Goal: Contribute content: Contribute content

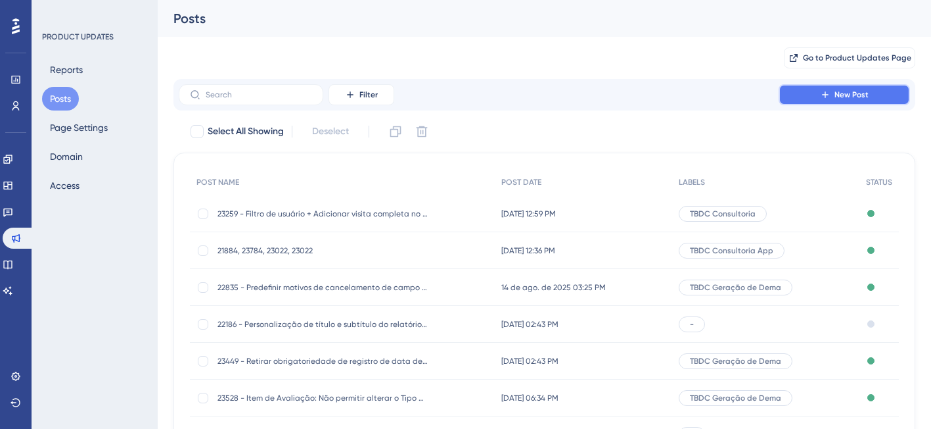
click at [858, 95] on span "New Post" at bounding box center [852, 94] width 34 height 11
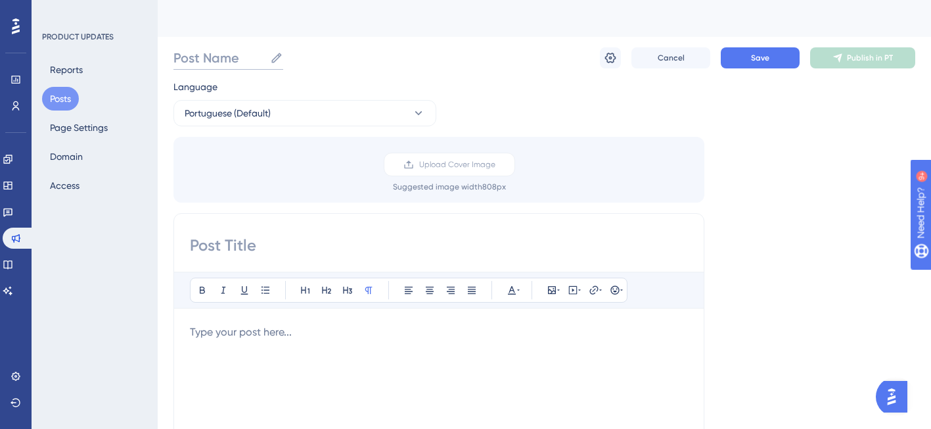
click at [223, 58] on input "Post Name" at bounding box center [219, 58] width 91 height 18
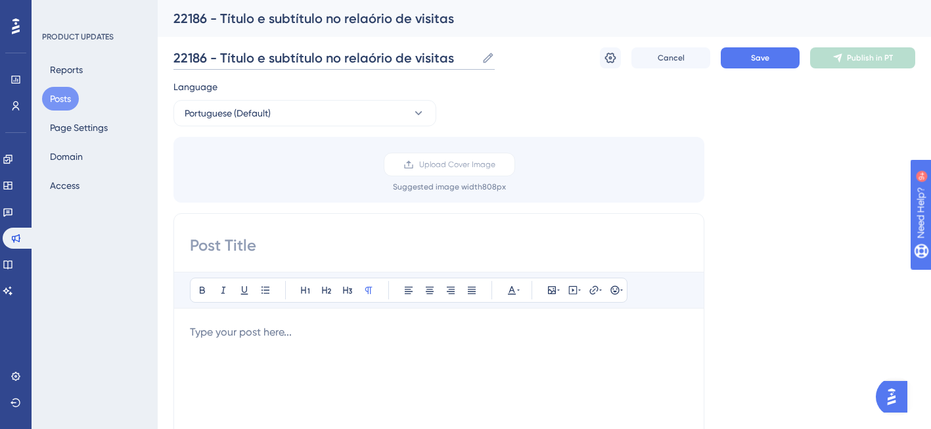
click at [364, 62] on input "22186 - Título e subtítulo no relaório de visitas" at bounding box center [325, 58] width 303 height 18
type input "22186 - Título e subtítulo no relatório de visitas"
click at [273, 251] on input at bounding box center [439, 245] width 498 height 21
type input "A"
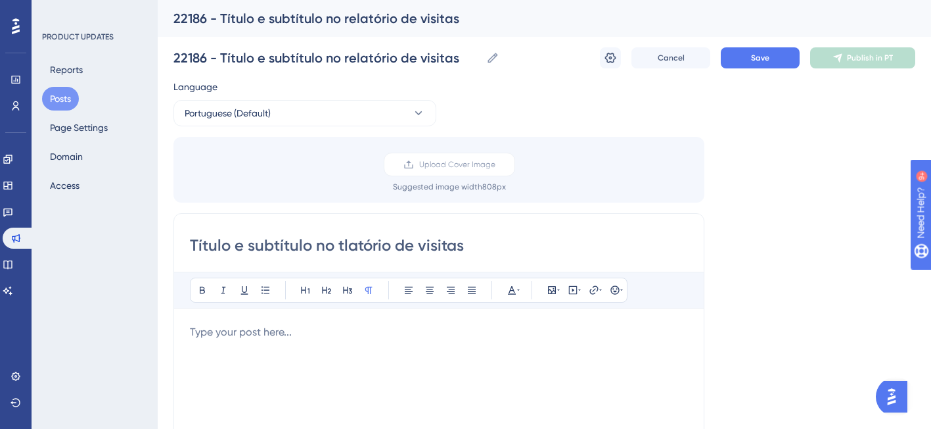
click at [345, 243] on input "Título e subtítulo no tlatório de visitas" at bounding box center [439, 245] width 498 height 21
type input "Título e subtítulo no relatório de visitas"
click at [235, 339] on p at bounding box center [439, 332] width 498 height 16
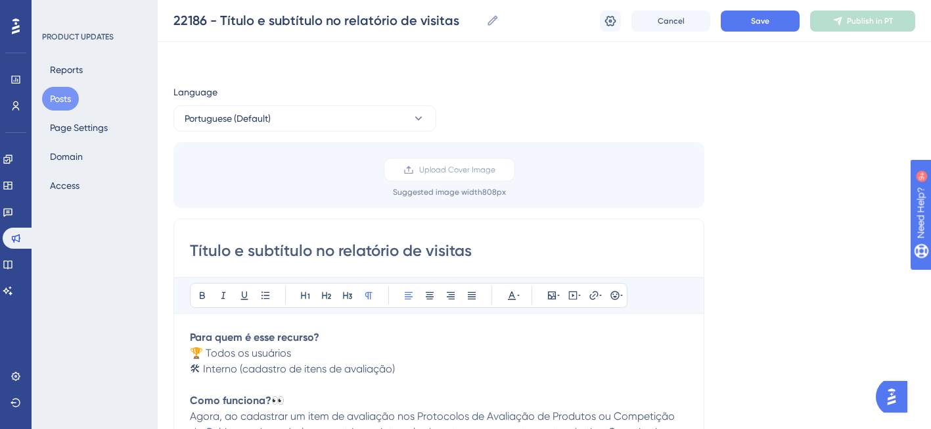
scroll to position [89, 0]
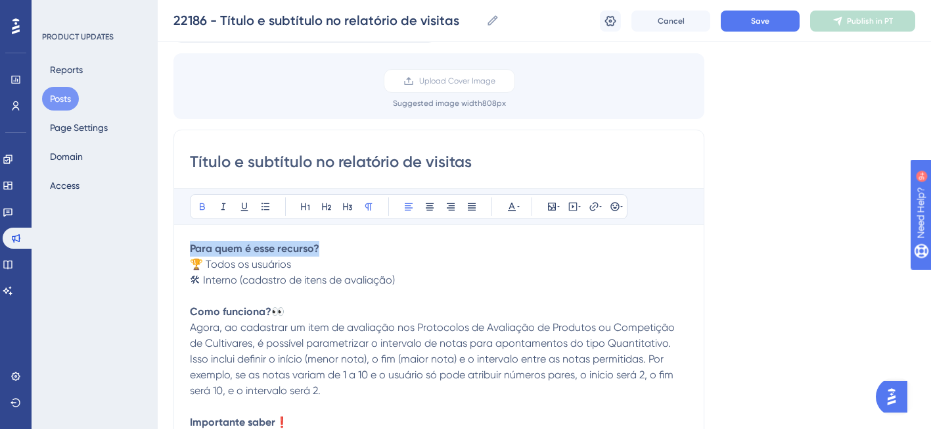
drag, startPoint x: 326, startPoint y: 247, endPoint x: 174, endPoint y: 237, distance: 152.2
click at [174, 237] on div "Título e subtítulo no relatório de visitas Bold Italic Underline Bullet Point H…" at bounding box center [439, 337] width 531 height 417
click at [305, 201] on icon at bounding box center [305, 206] width 11 height 11
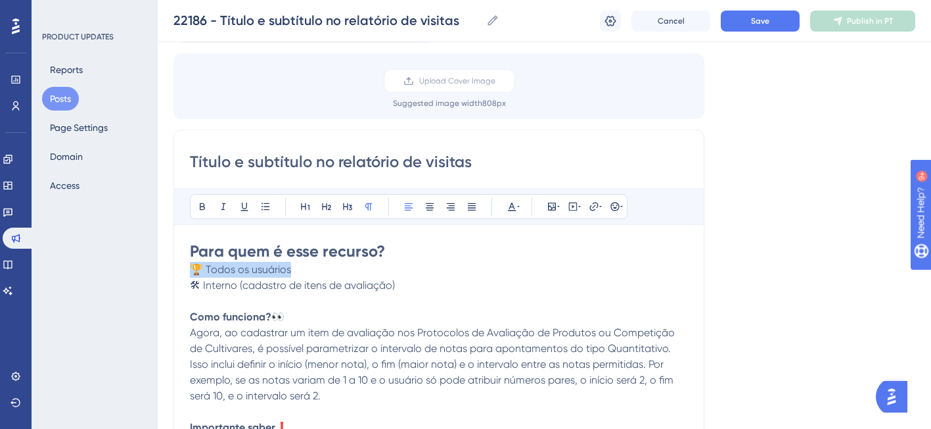
drag, startPoint x: 310, startPoint y: 268, endPoint x: 153, endPoint y: 266, distance: 157.1
click at [158, 266] on div "Performance Users Engagement Widgets Feedback Product Updates Knowledge Base AI…" at bounding box center [545, 400] width 774 height 978
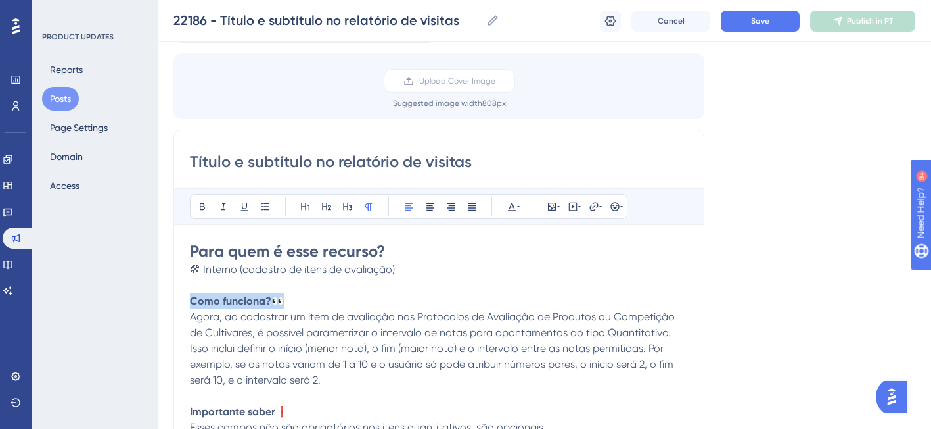
drag, startPoint x: 294, startPoint y: 298, endPoint x: 155, endPoint y: 293, distance: 138.8
click at [158, 293] on div "Performance Users Engagement Widgets Feedback Product Updates Knowledge Base AI…" at bounding box center [545, 400] width 774 height 978
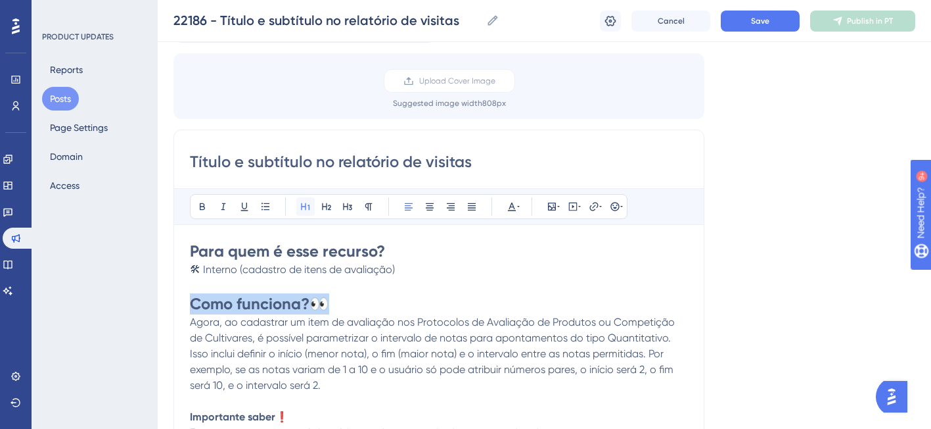
click at [300, 204] on icon at bounding box center [305, 206] width 11 height 11
click at [370, 333] on span "Agora, ao cadastrar um item de avaliação nos Protocolos de Avaliação de Produto…" at bounding box center [434, 353] width 488 height 76
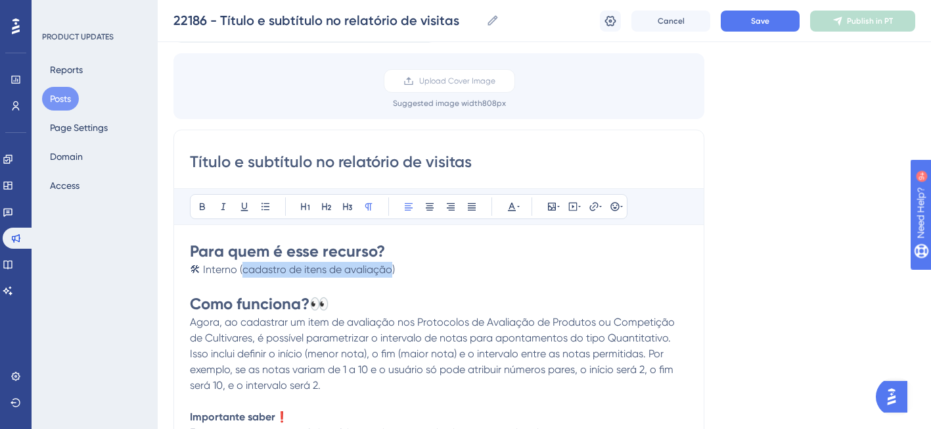
drag, startPoint x: 392, startPoint y: 273, endPoint x: 243, endPoint y: 269, distance: 149.9
click at [243, 269] on span "🛠 Interno (cadastro de itens de avaliação)" at bounding box center [292, 269] width 205 height 12
click at [278, 270] on p "🛠 Interno (a)" at bounding box center [439, 270] width 498 height 16
click at [344, 294] on h1 "Como funciona? 👀" at bounding box center [439, 303] width 498 height 21
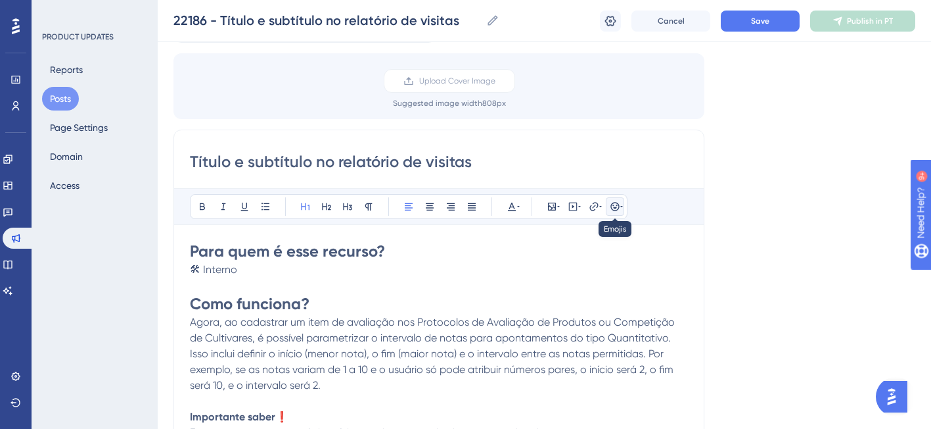
click at [613, 208] on icon at bounding box center [615, 206] width 11 height 11
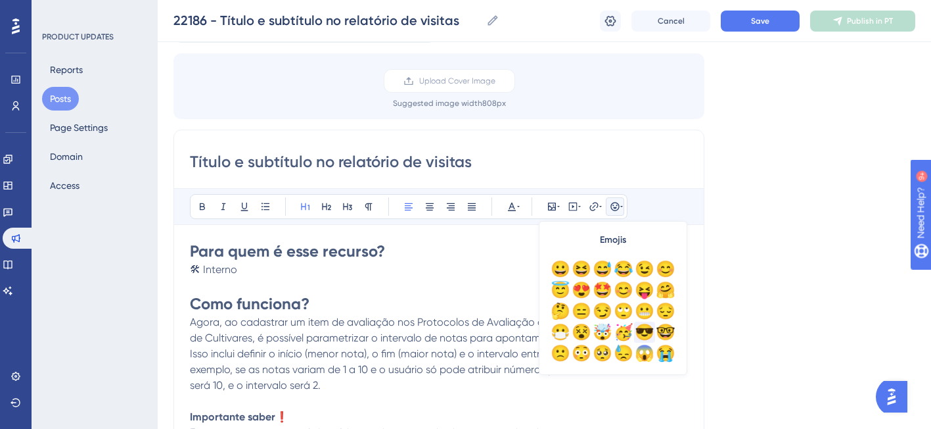
scroll to position [103, 0]
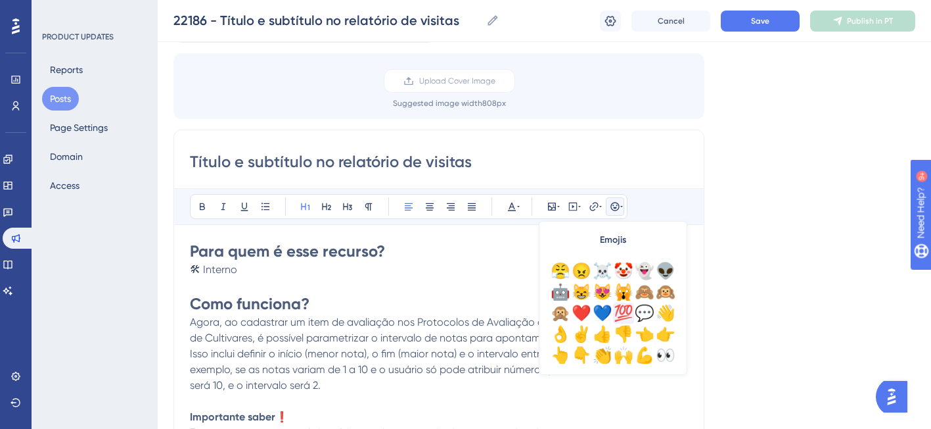
click at [627, 314] on div "💯" at bounding box center [623, 312] width 21 height 21
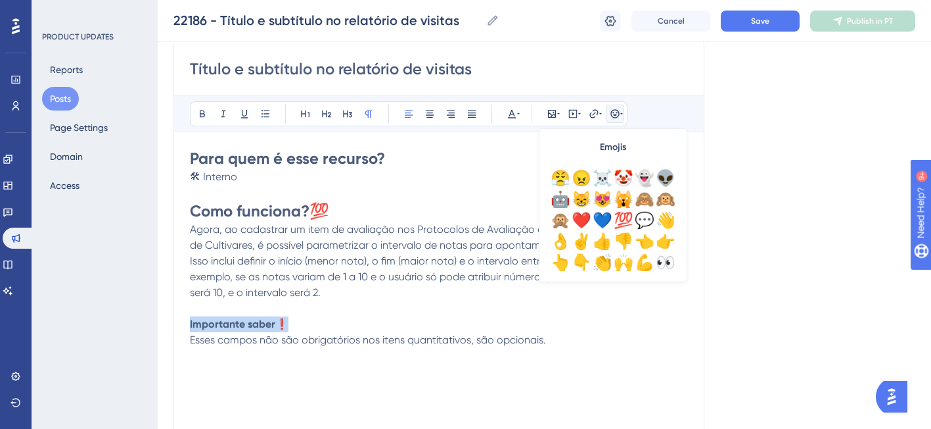
drag, startPoint x: 306, startPoint y: 326, endPoint x: 143, endPoint y: 323, distance: 163.7
click at [158, 323] on div "Performance Users Engagement Widgets Feedback Product Updates Knowledge Base AI…" at bounding box center [545, 308] width 774 height 978
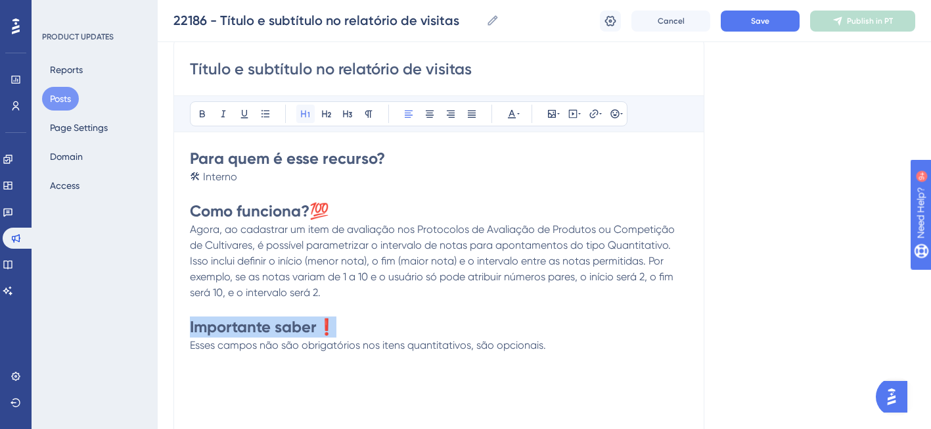
click at [299, 114] on button at bounding box center [305, 114] width 18 height 18
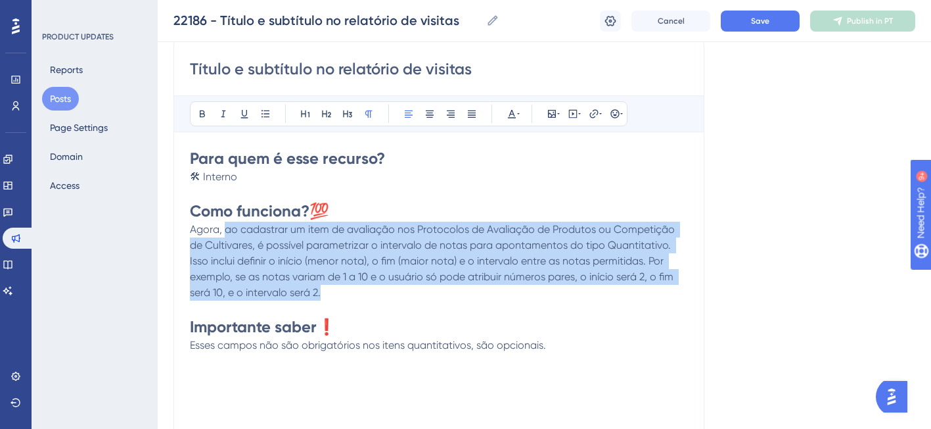
drag, startPoint x: 225, startPoint y: 229, endPoint x: 325, endPoint y: 288, distance: 115.5
click at [325, 288] on p "Agora, ao cadastrar um item de avaliação nos Protocolos de Avaliação de Produto…" at bounding box center [439, 261] width 498 height 79
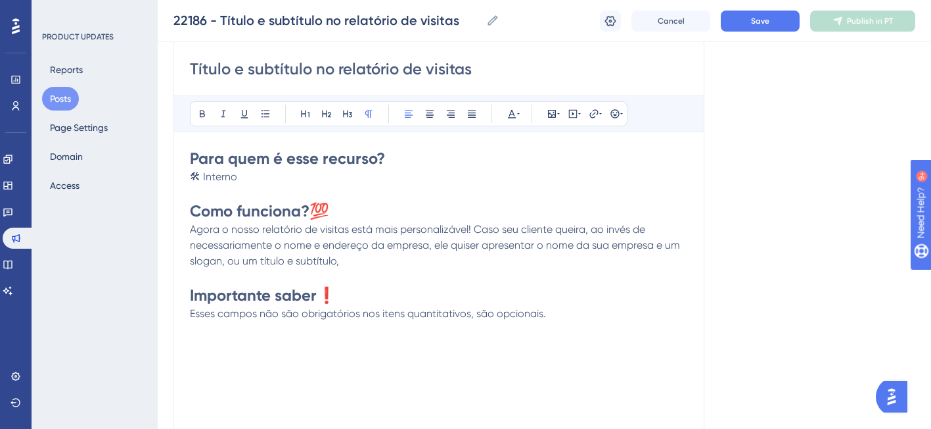
click at [473, 228] on span "Agora o nosso relatório de visitas está mais personalizável! Caso seu cliente q…" at bounding box center [436, 245] width 493 height 44
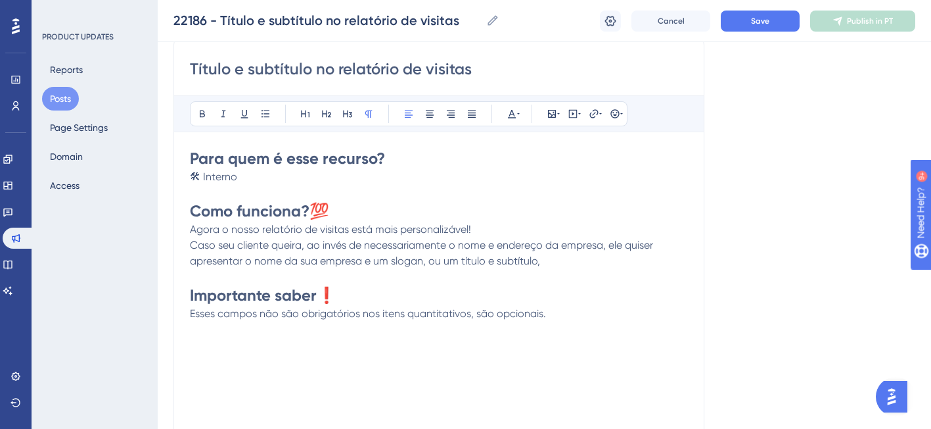
click at [447, 245] on span "Caso seu cliente queira, ao invés de necessariamente o nome e endereço da empre…" at bounding box center [423, 253] width 466 height 28
click at [613, 242] on span "Caso seu cliente queira, ao invés de mostrar o nome e endereço da empresa, ele …" at bounding box center [433, 253] width 486 height 28
drag, startPoint x: 665, startPoint y: 242, endPoint x: 567, endPoint y: 245, distance: 97.3
click at [567, 245] on span "Caso seu cliente queira, ao invés de mostrar o nome e endereço da empresa, ele …" at bounding box center [433, 253] width 486 height 28
click at [429, 264] on p "Caso seu cliente queira, ao invés de mostrar o nome e endereço da empresa, most…" at bounding box center [439, 253] width 498 height 32
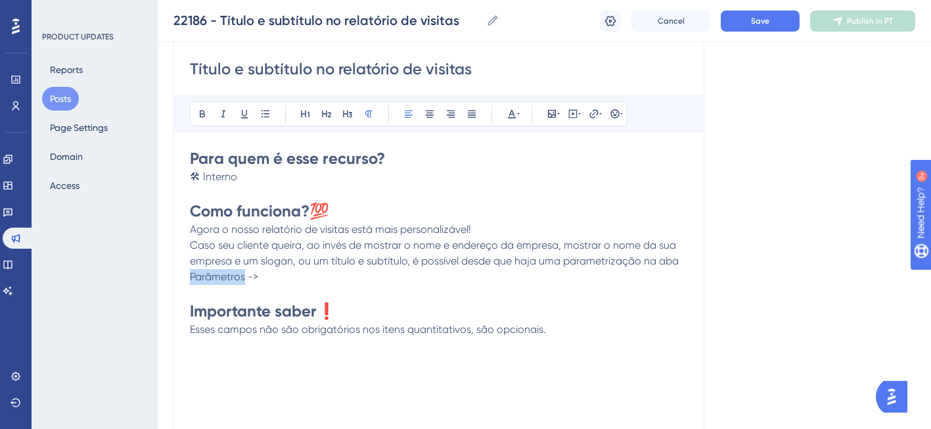
drag, startPoint x: 190, startPoint y: 276, endPoint x: 244, endPoint y: 277, distance: 53.9
click at [244, 277] on span "Caso seu cliente queira, ao invés de mostrar o nome e endereço da empresa, most…" at bounding box center [436, 261] width 492 height 44
click at [190, 278] on span "Caso seu cliente queira, ao invés de mostrar o nome e endereço da empresa, most…" at bounding box center [436, 261] width 492 height 44
click at [403, 280] on p "Caso seu cliente queira, ao invés de mostrar o nome e endereço da empresa, most…" at bounding box center [439, 260] width 498 height 47
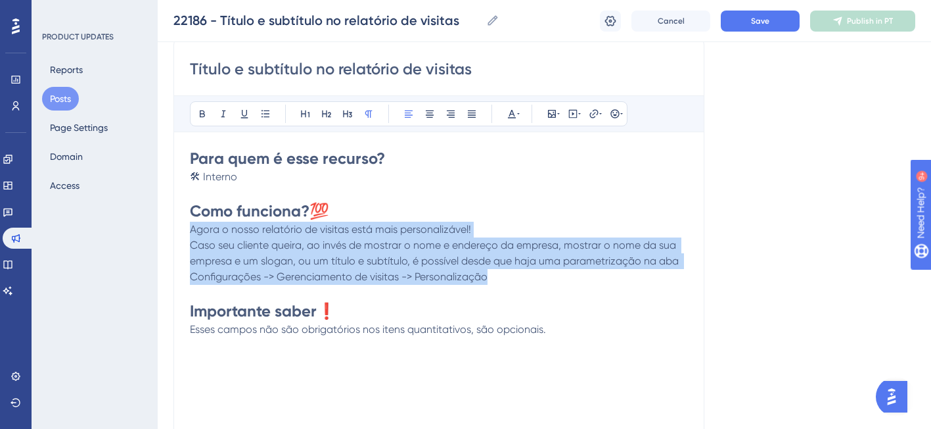
drag, startPoint x: 495, startPoint y: 277, endPoint x: 167, endPoint y: 234, distance: 330.8
click at [167, 234] on div "Performance Users Engagement Widgets Feedback Product Updates Knowledge Base AI…" at bounding box center [545, 308] width 774 height 978
copy div "Agora o nosso relatório de visitas está mais personalizável! Caso seu cliente q…"
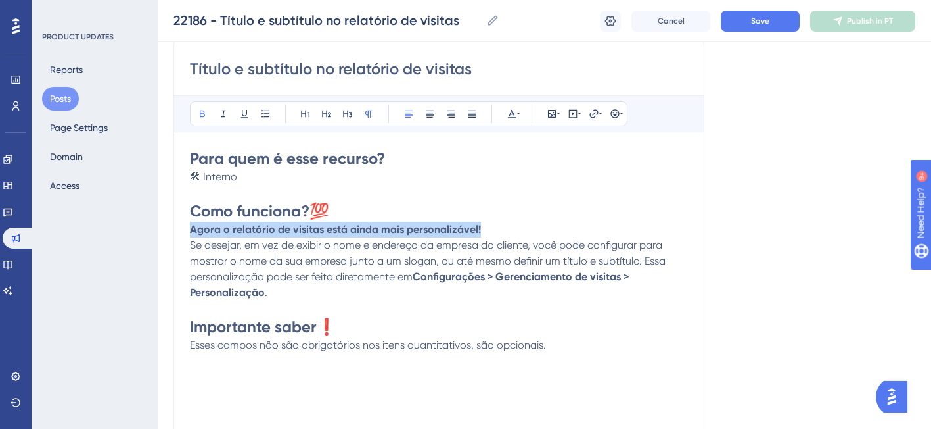
drag, startPoint x: 488, startPoint y: 231, endPoint x: 181, endPoint y: 229, distance: 306.3
click at [181, 229] on div "Título e subtítulo no relatório de visitas Bold Italic Underline Bullet Point H…" at bounding box center [439, 245] width 531 height 417
click at [370, 113] on icon at bounding box center [368, 113] width 7 height 7
click at [369, 112] on icon at bounding box center [368, 113] width 11 height 11
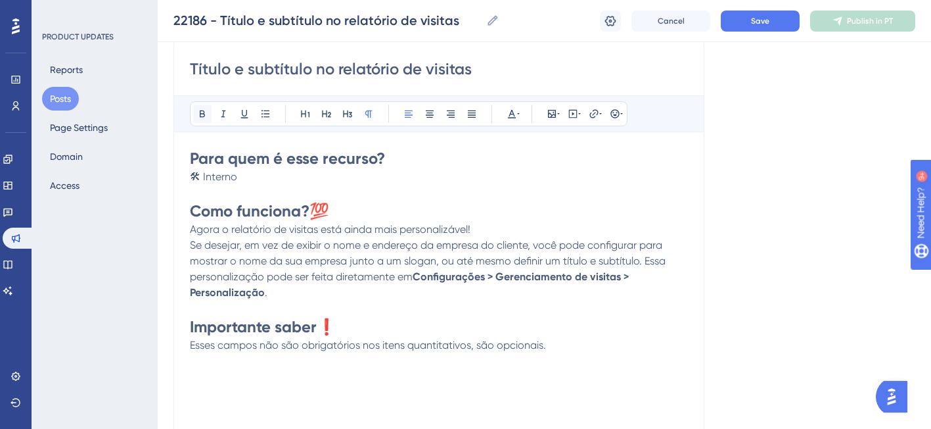
click at [206, 115] on icon at bounding box center [202, 113] width 11 height 11
click at [388, 290] on p "Agora o relatório de visitas está ainda mais personalizável! Se desejar, em vez…" at bounding box center [439, 261] width 498 height 79
click at [302, 257] on span "Se desejar, em vez de exibir o nome e endereço da empresa do cliente, você pode…" at bounding box center [429, 261] width 479 height 44
drag, startPoint x: 558, startPoint y: 347, endPoint x: 191, endPoint y: 344, distance: 366.8
click at [191, 344] on p "Esses campos não são obrigatórios nos itens quantitativos, são opcionais." at bounding box center [439, 345] width 498 height 16
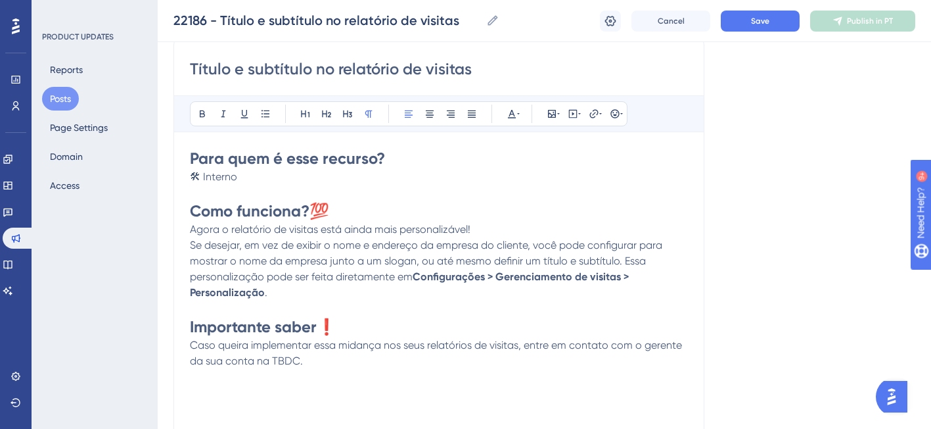
click at [352, 345] on span "Caso queira implementar essa midança nos seus relatórios de visitas, entre em c…" at bounding box center [437, 353] width 495 height 28
click at [191, 175] on span "🛠 Interno" at bounding box center [213, 176] width 47 height 12
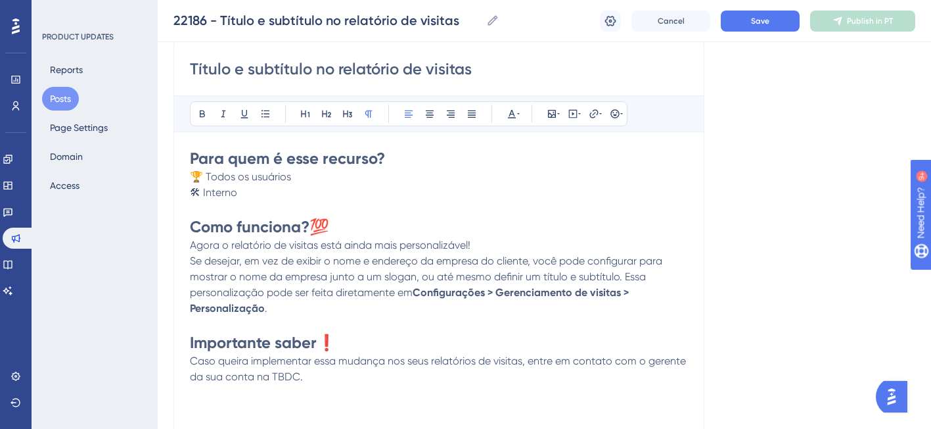
click at [528, 264] on span "Se desejar, em vez de exibir o nome e endereço da empresa do cliente, você pode…" at bounding box center [427, 276] width 475 height 44
click at [269, 312] on p "Agora o relatório de visitas está ainda mais personalizável! Se desejar, em vez…" at bounding box center [439, 276] width 498 height 79
drag, startPoint x: 482, startPoint y: 262, endPoint x: 528, endPoint y: 262, distance: 46.0
click at [528, 262] on span "Se desejar, em vez de exibir o nome e endereço da empresa do cliente, você pode…" at bounding box center [427, 276] width 475 height 44
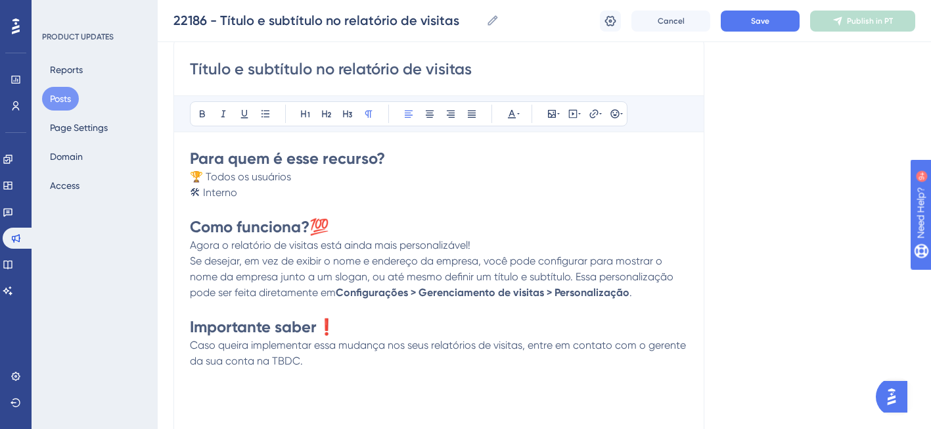
drag, startPoint x: 413, startPoint y: 295, endPoint x: 486, endPoint y: 306, distance: 74.5
click at [413, 295] on strong "Configurações > Gerenciamento de visitas > Personalização" at bounding box center [483, 292] width 294 height 12
click at [522, 344] on span "Caso queira implementar essa mudança nos seus relatórios de visitas, entre em c…" at bounding box center [439, 353] width 499 height 28
click at [756, 19] on span "Save" at bounding box center [760, 21] width 18 height 11
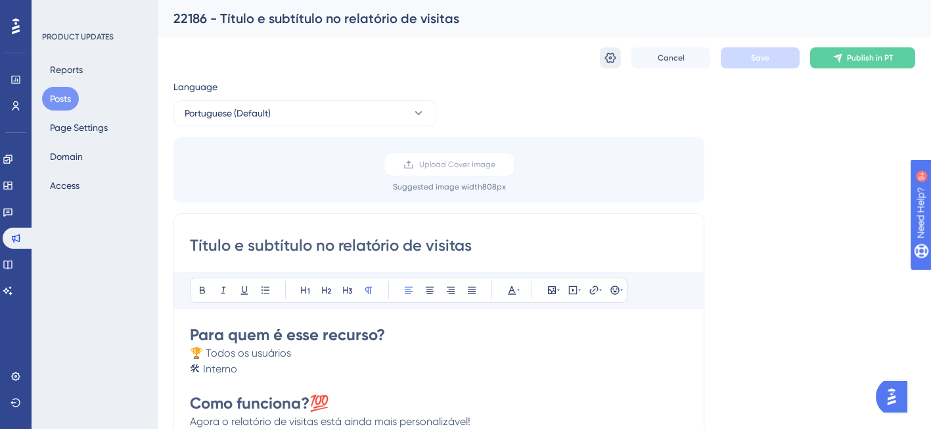
click at [613, 53] on icon at bounding box center [610, 58] width 11 height 11
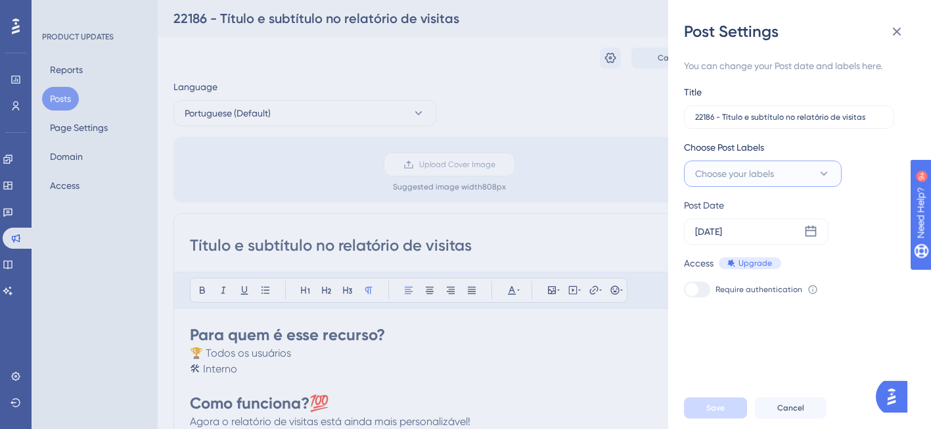
click at [723, 175] on span "Choose your labels" at bounding box center [734, 174] width 79 height 16
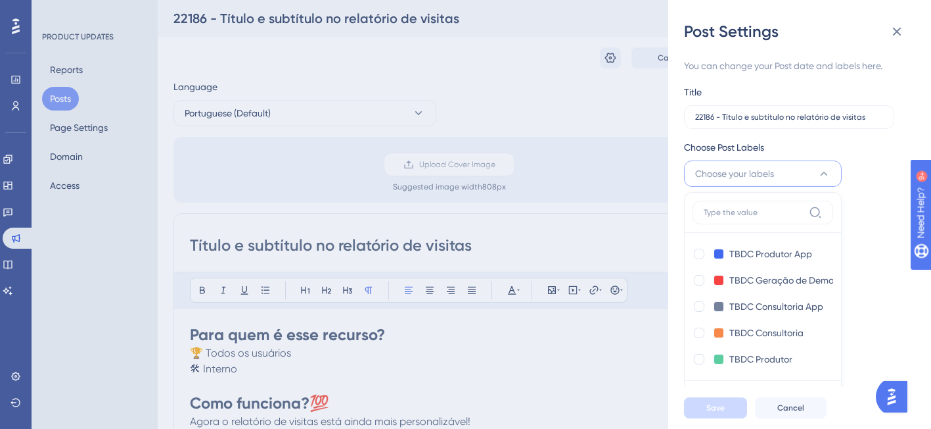
scroll to position [11, 0]
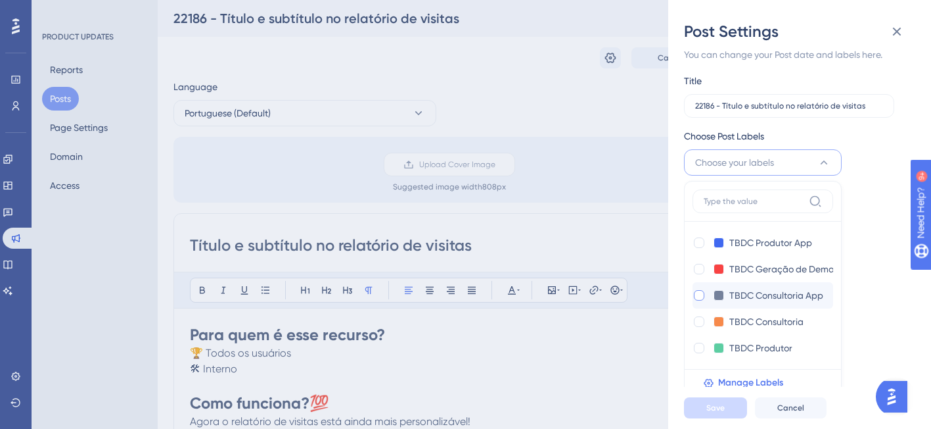
click at [702, 297] on div at bounding box center [699, 295] width 11 height 11
checkbox input "true"
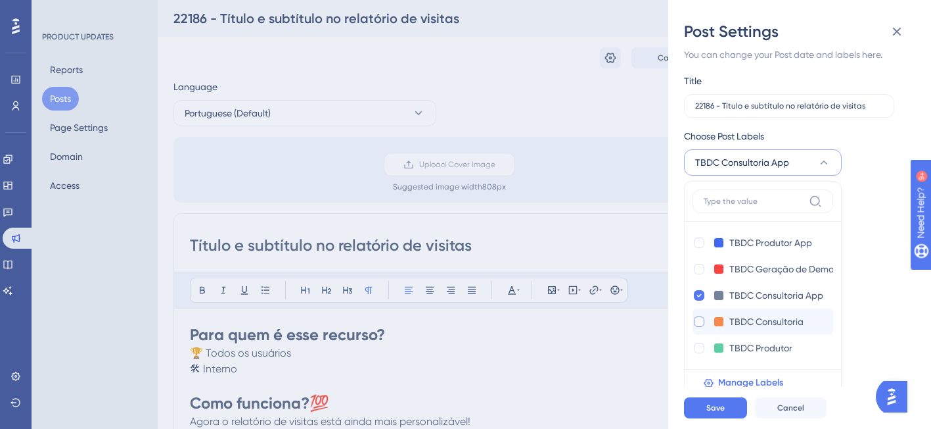
click at [702, 321] on div at bounding box center [699, 321] width 11 height 11
checkbox input "true"
click at [709, 413] on span "Save" at bounding box center [716, 407] width 18 height 11
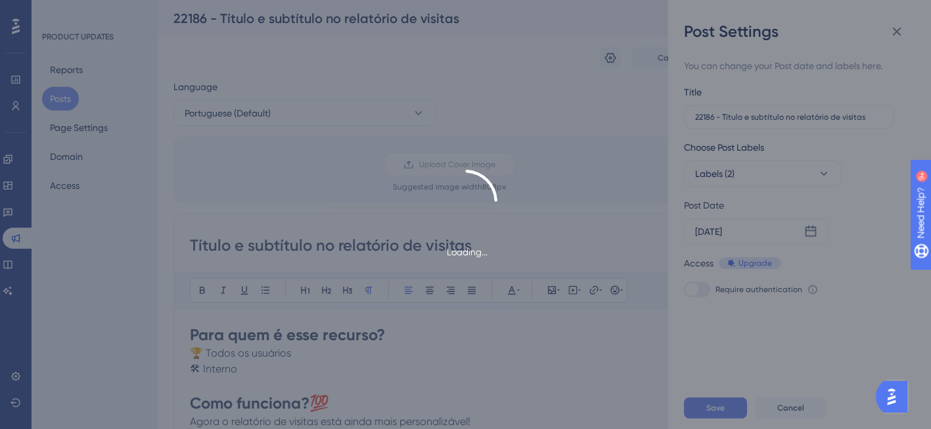
scroll to position [0, 0]
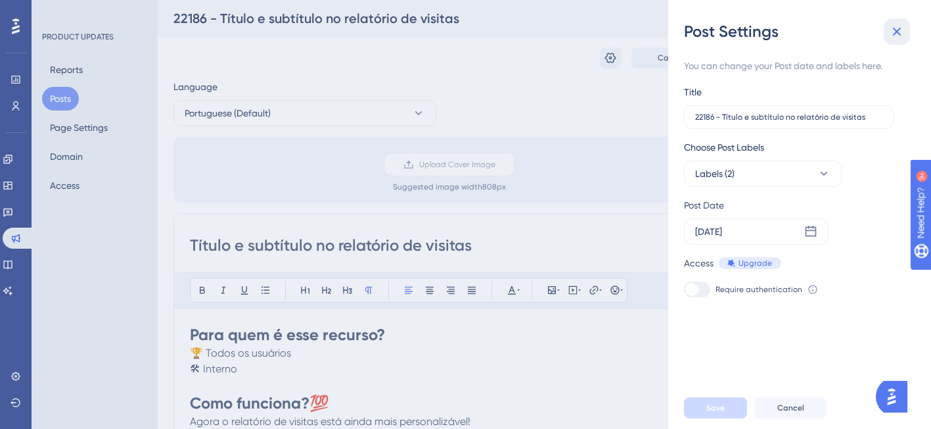
click at [901, 30] on icon at bounding box center [897, 32] width 16 height 16
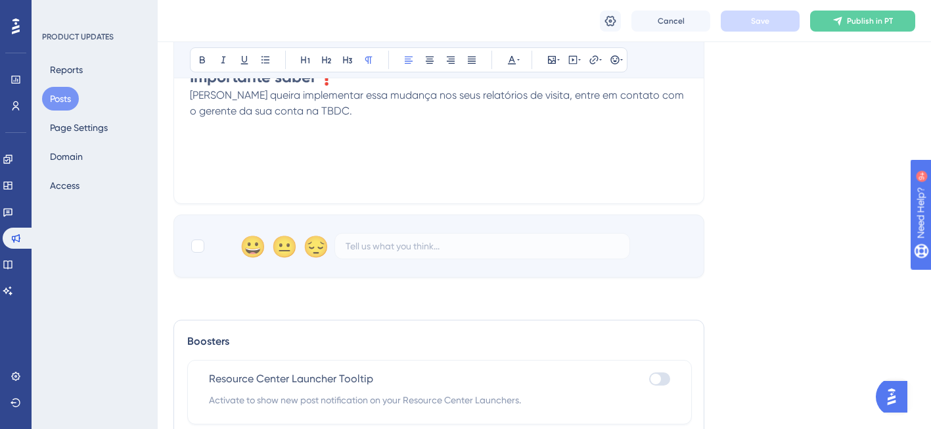
scroll to position [445, 0]
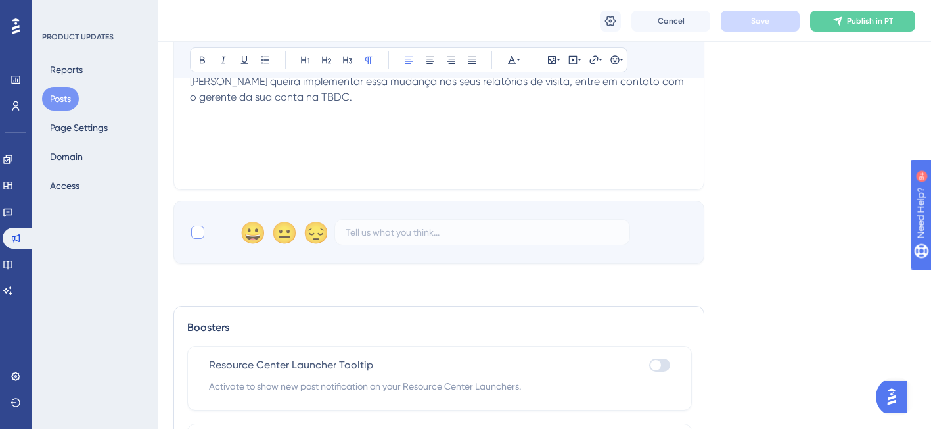
click at [196, 230] on div at bounding box center [197, 231] width 13 height 13
checkbox input "true"
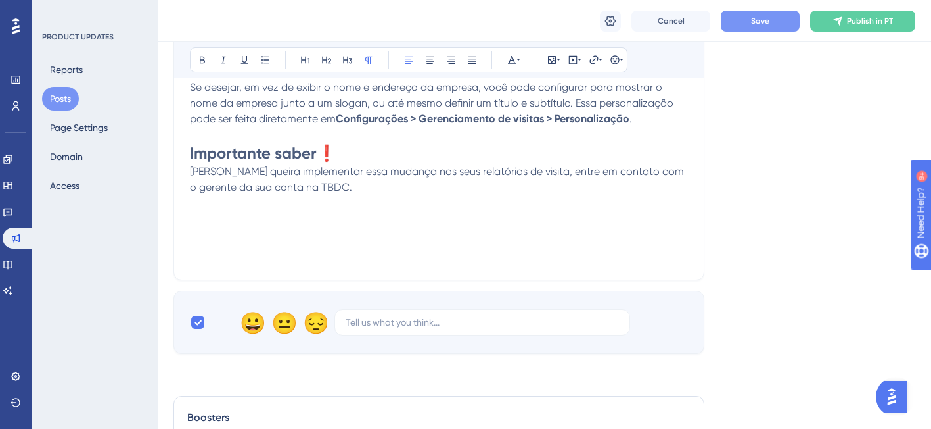
scroll to position [0, 0]
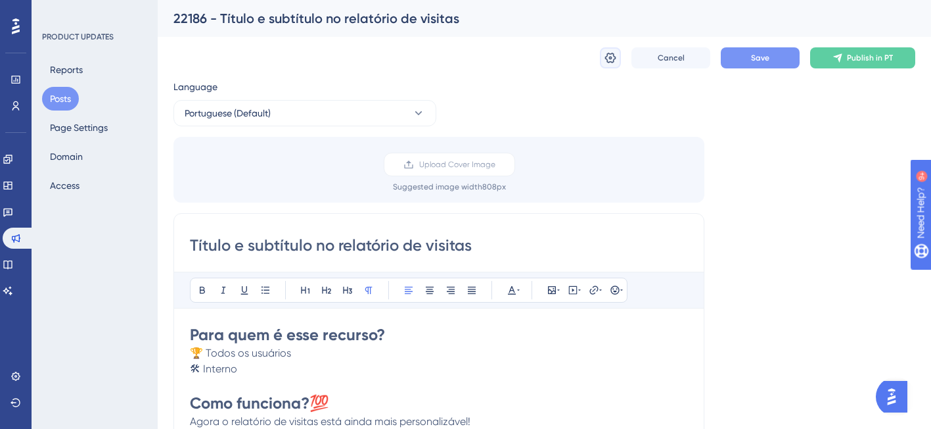
click at [613, 58] on icon at bounding box center [610, 57] width 13 height 13
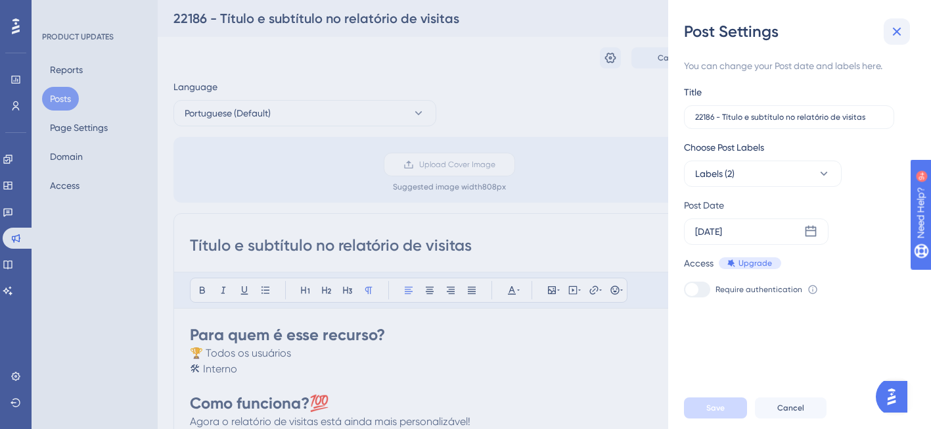
click at [898, 32] on icon at bounding box center [897, 32] width 16 height 16
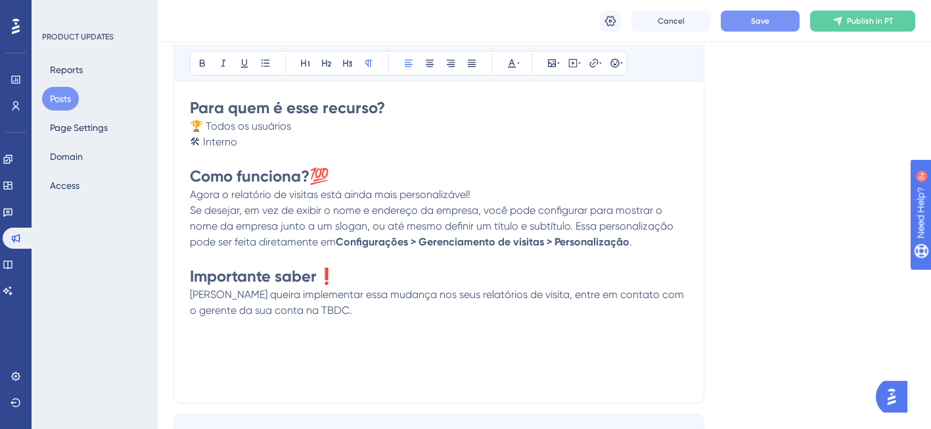
scroll to position [255, 0]
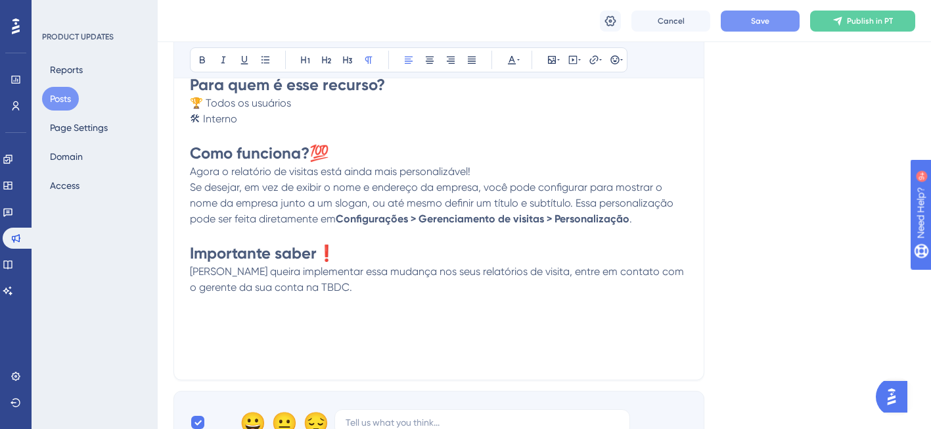
click at [340, 292] on p "Caso queira implementar essa mudança nos seus relatórios de visita, entre em co…" at bounding box center [439, 280] width 498 height 32
click at [547, 58] on icon at bounding box center [552, 60] width 11 height 11
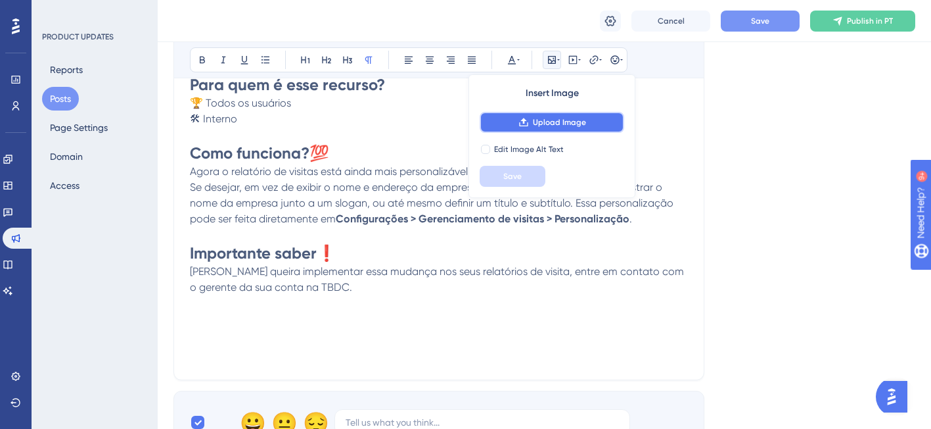
click at [564, 126] on span "Upload Image" at bounding box center [559, 122] width 53 height 11
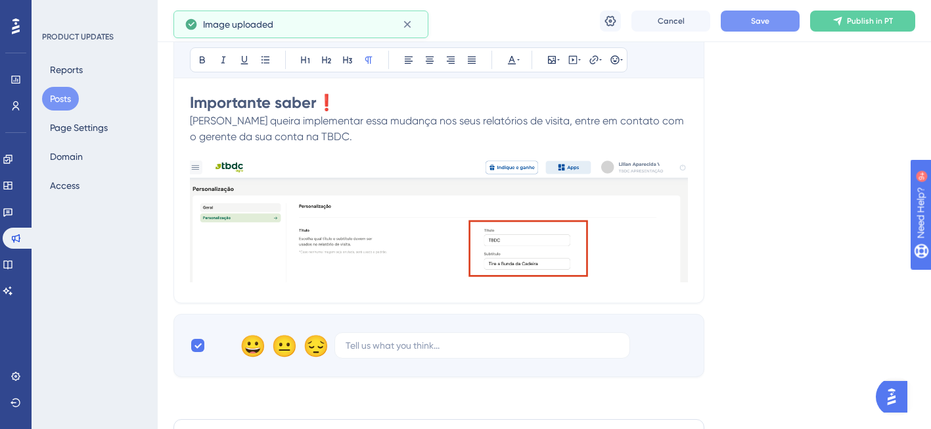
scroll to position [409, 0]
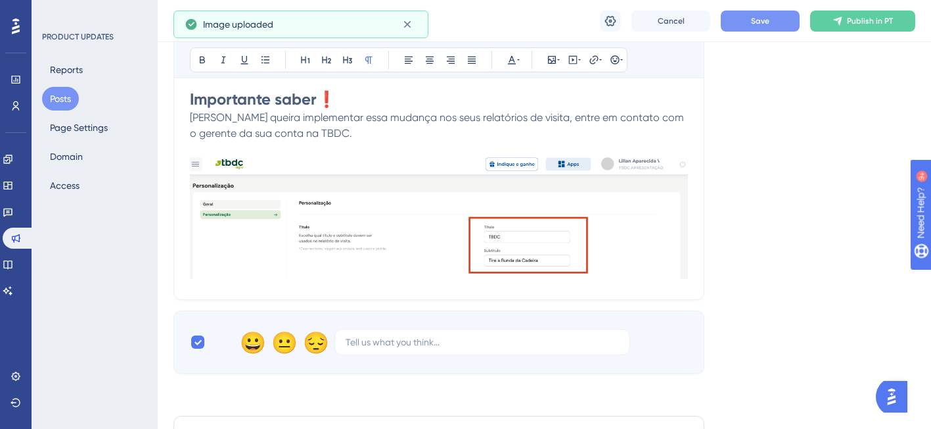
click at [480, 258] on img at bounding box center [439, 218] width 498 height 122
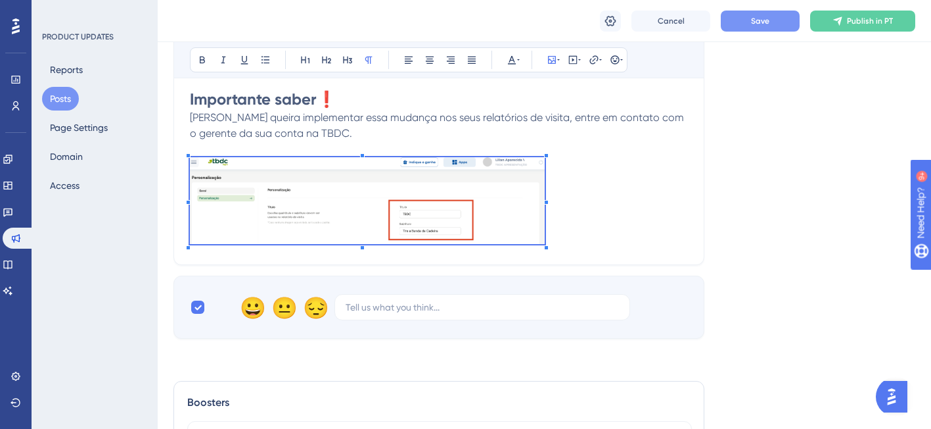
click at [545, 239] on p at bounding box center [439, 202] width 498 height 91
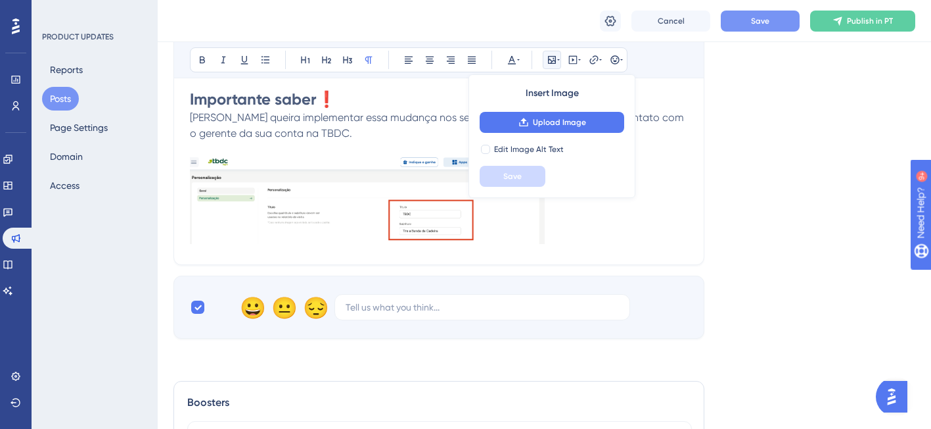
click at [594, 236] on p at bounding box center [439, 202] width 498 height 91
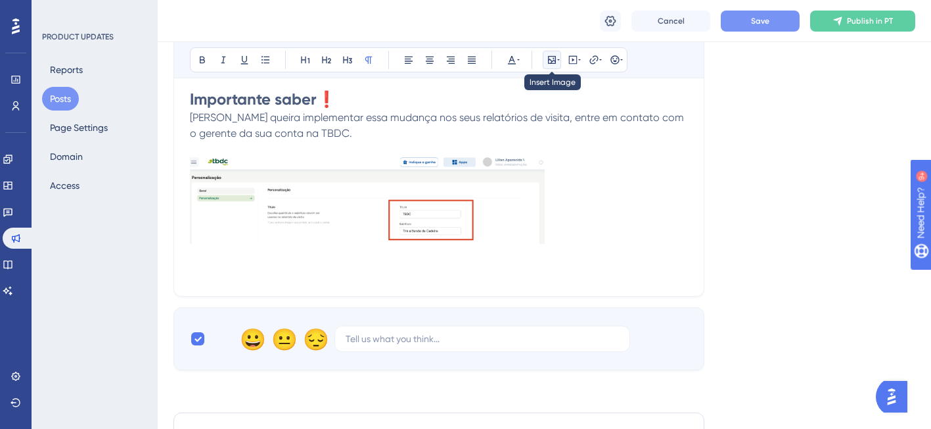
click at [557, 59] on icon at bounding box center [558, 60] width 3 height 11
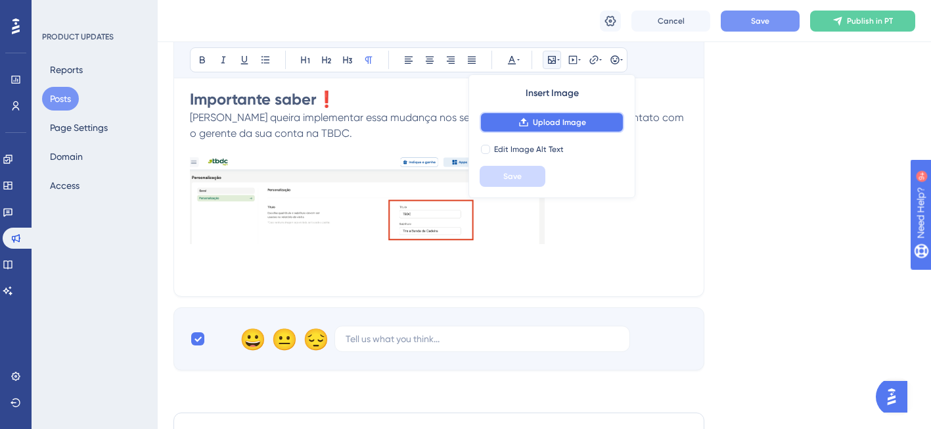
click at [532, 120] on button "Upload Image" at bounding box center [552, 122] width 145 height 21
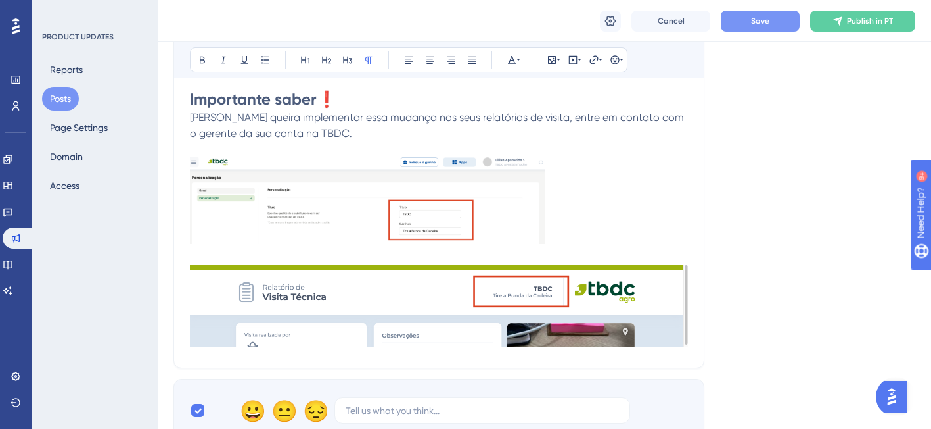
click at [672, 337] on img at bounding box center [439, 305] width 498 height 83
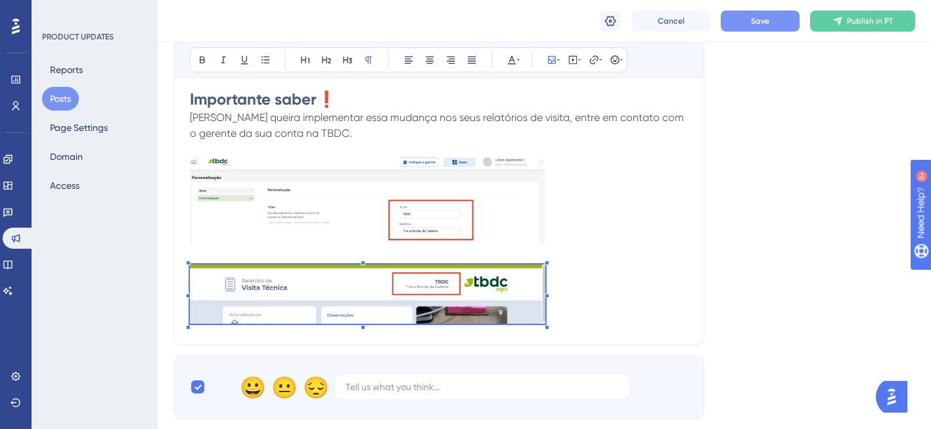
click at [545, 314] on span at bounding box center [368, 296] width 356 height 64
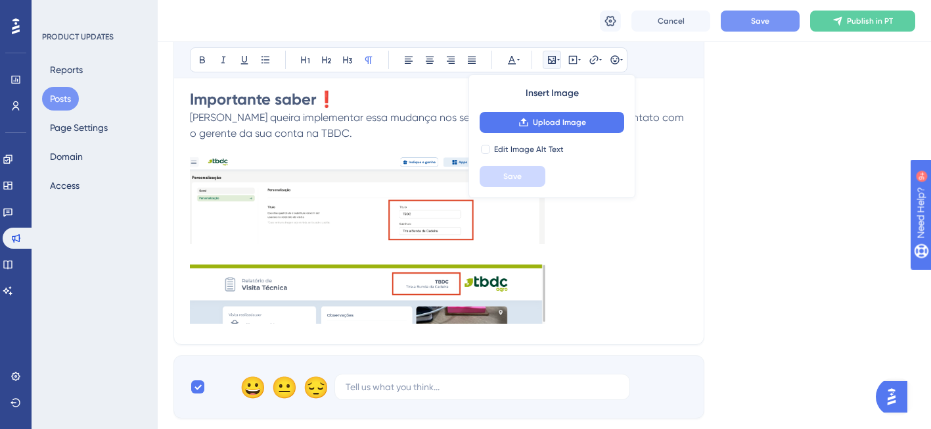
click at [655, 269] on p at bounding box center [439, 296] width 498 height 64
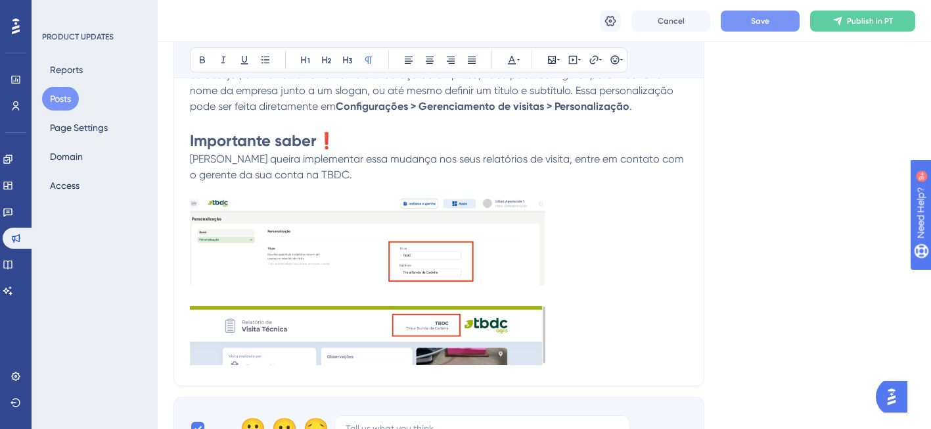
scroll to position [313, 0]
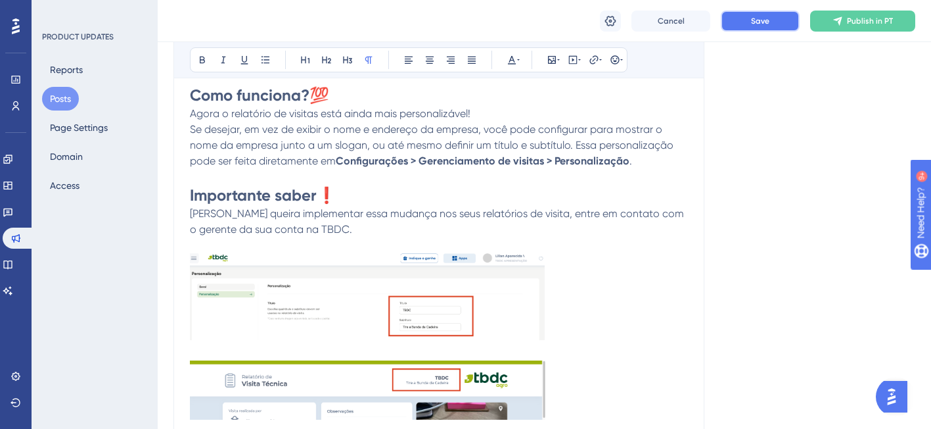
click at [773, 20] on button "Save" at bounding box center [760, 21] width 79 height 21
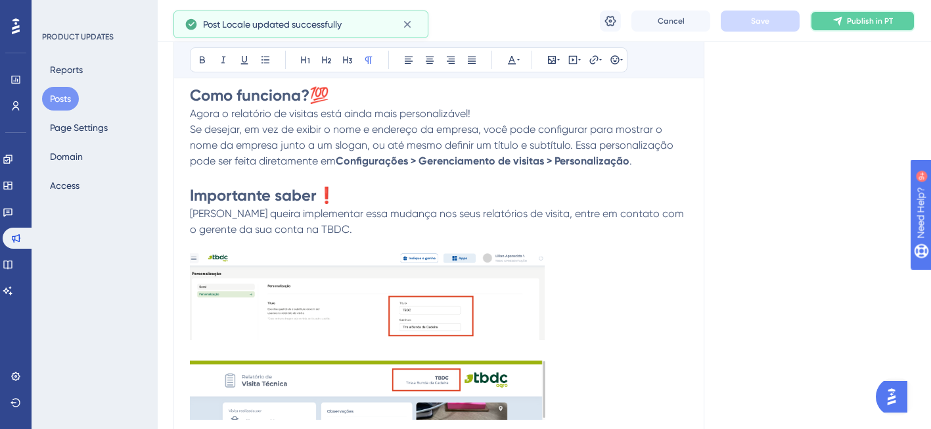
click at [869, 26] on span "Publish in PT" at bounding box center [870, 21] width 46 height 11
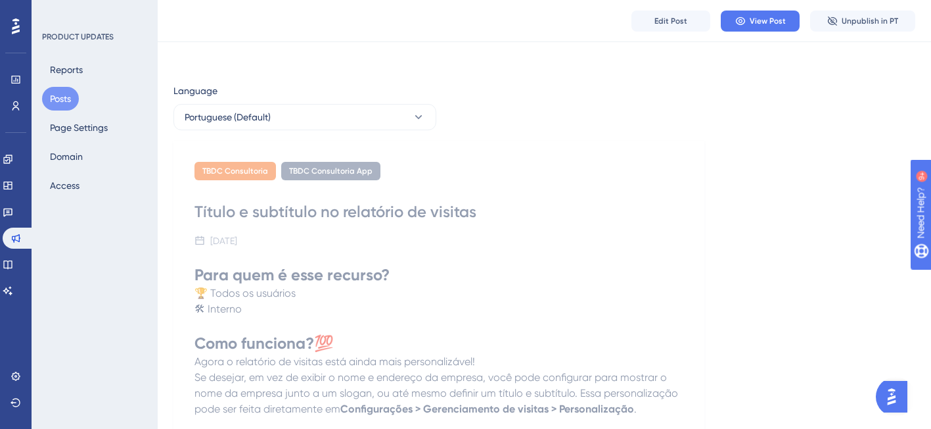
scroll to position [0, 0]
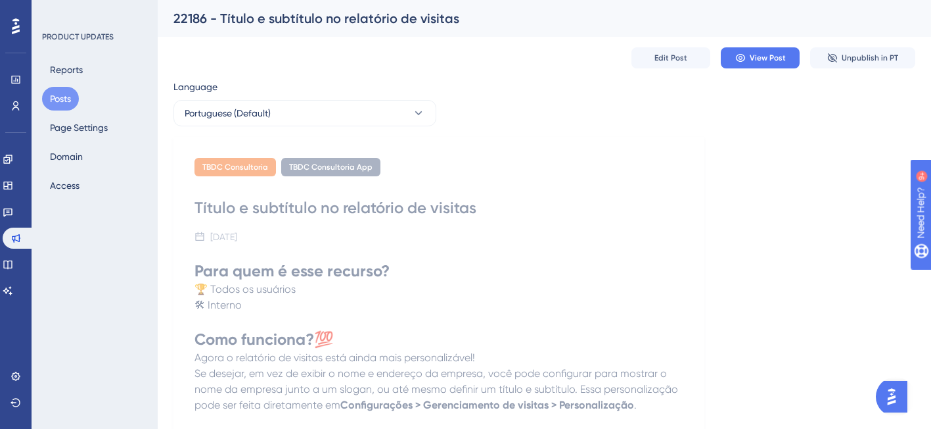
click at [65, 103] on button "Posts" at bounding box center [60, 99] width 37 height 24
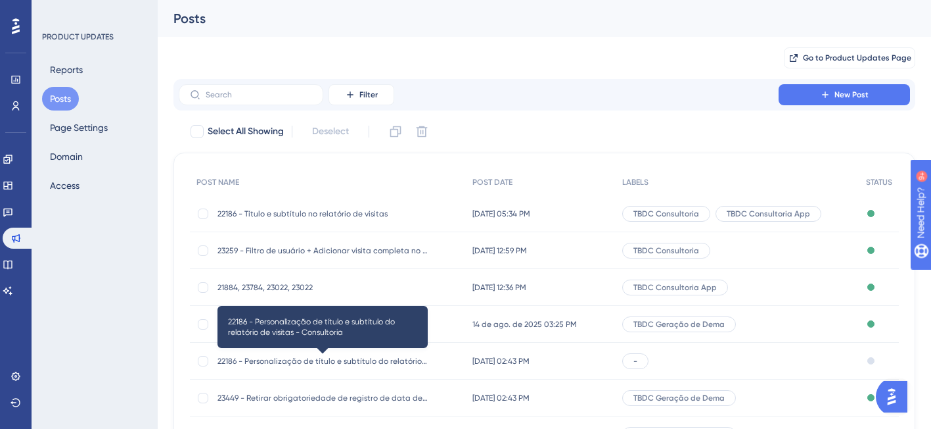
click at [264, 356] on span "22186 - Personalização de título e subtítulo do relatório de visitas - Consulto…" at bounding box center [323, 361] width 210 height 11
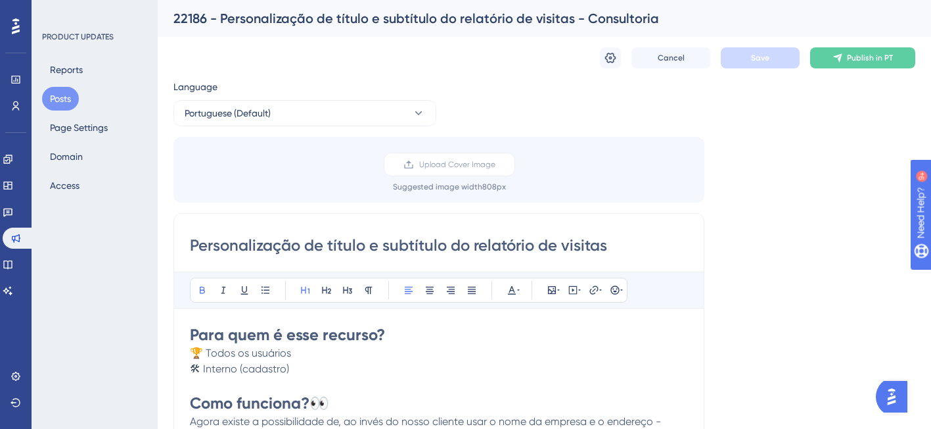
click at [64, 102] on button "Posts" at bounding box center [60, 99] width 37 height 24
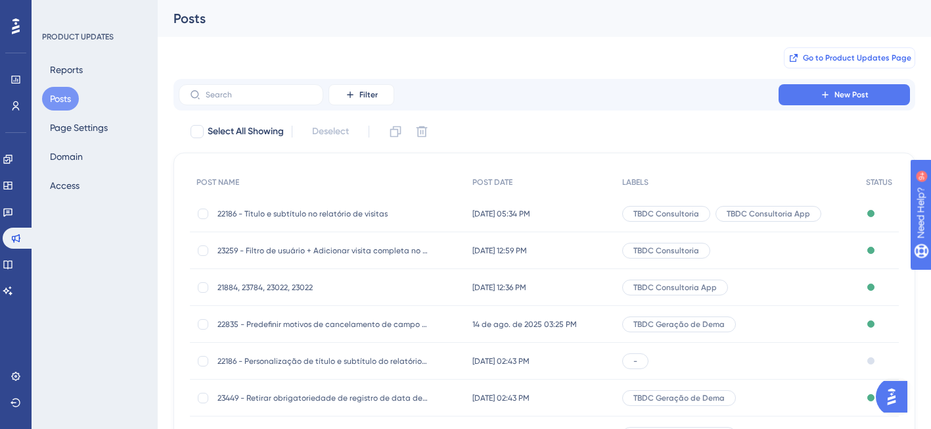
click at [879, 60] on span "Go to Product Updates Page" at bounding box center [857, 58] width 108 height 11
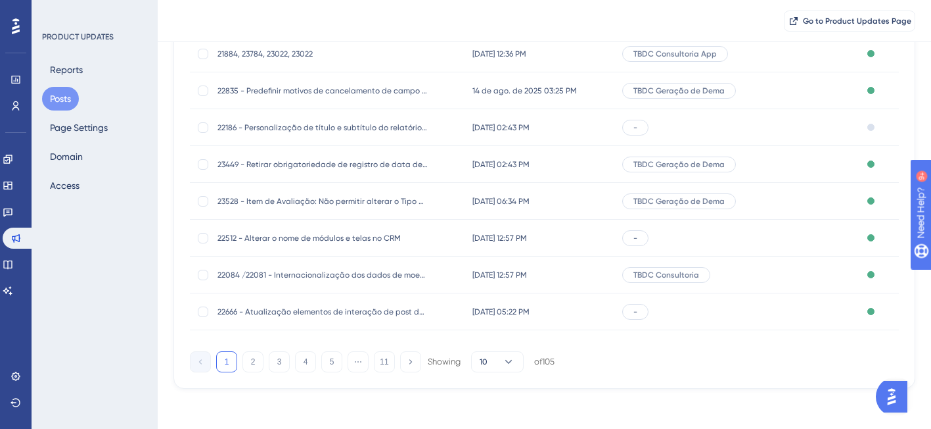
scroll to position [241, 0]
click at [544, 354] on div "of 105" at bounding box center [544, 360] width 20 height 12
click at [509, 357] on icon at bounding box center [508, 359] width 13 height 13
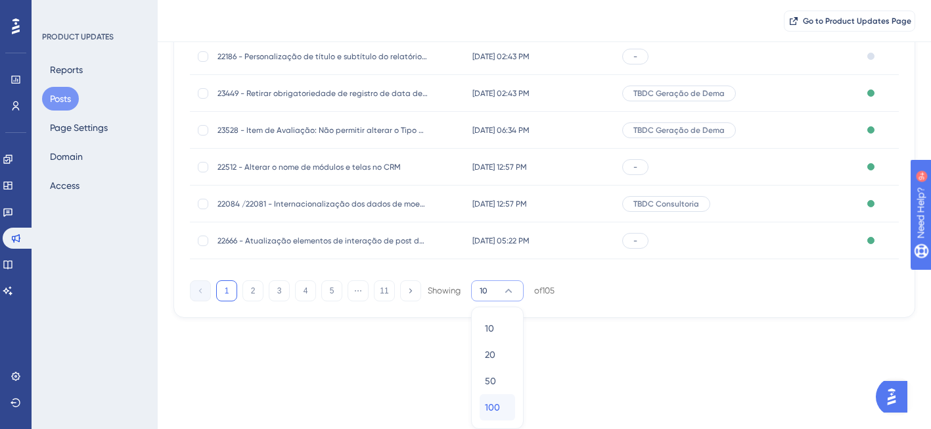
click at [502, 409] on div "100 100" at bounding box center [497, 407] width 25 height 26
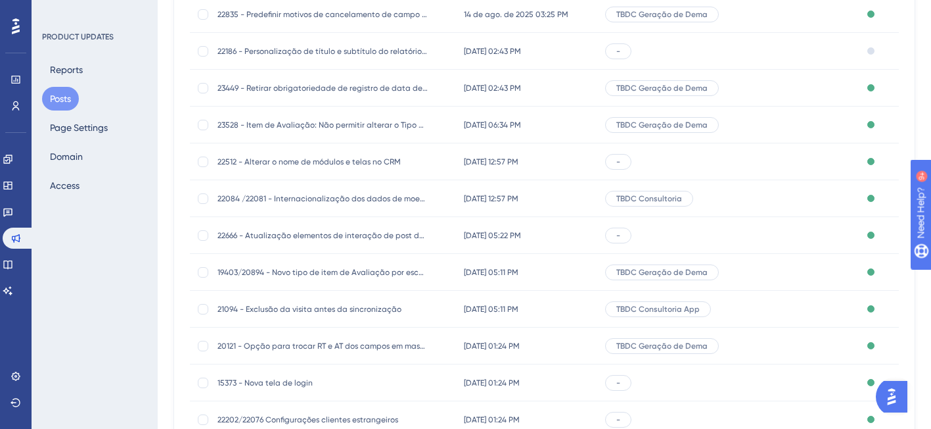
scroll to position [0, 0]
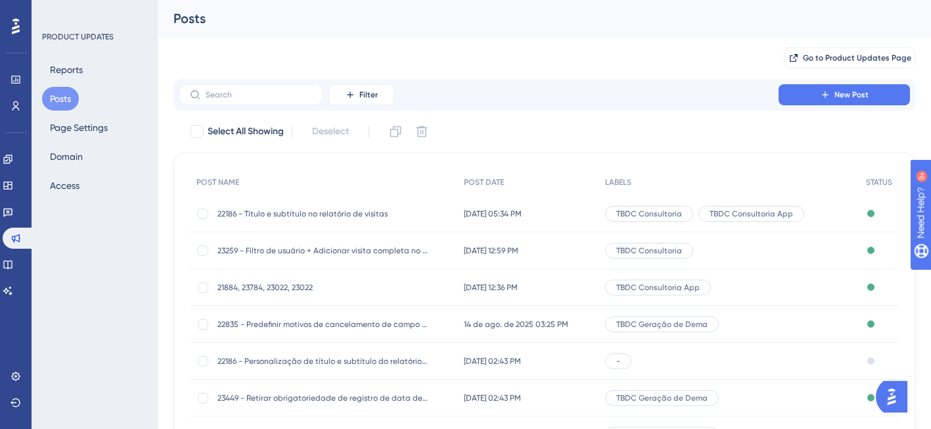
click at [665, 73] on div "Go to Product Updates Page" at bounding box center [545, 58] width 742 height 42
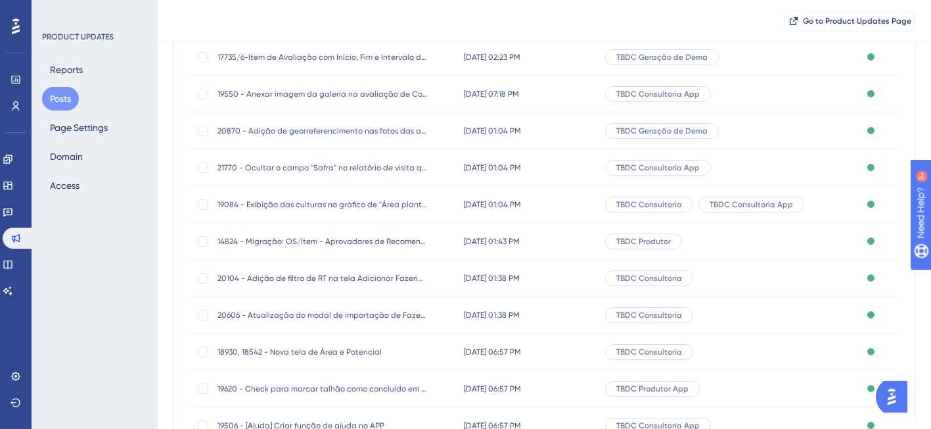
scroll to position [965, 0]
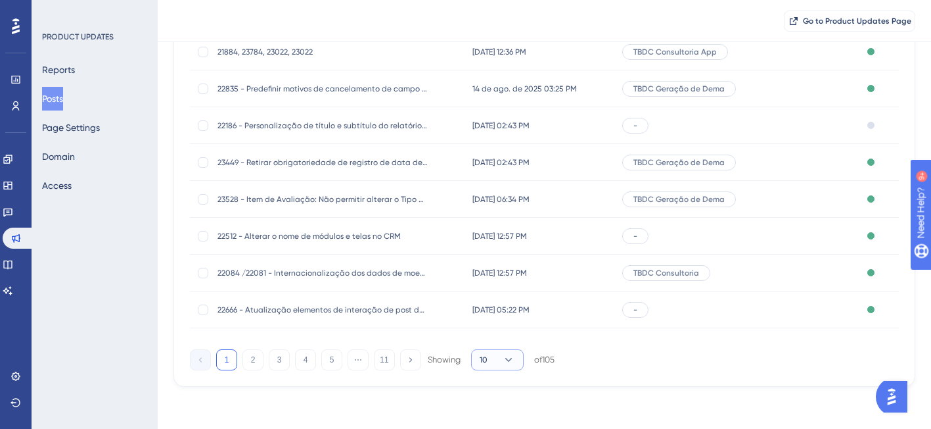
click at [496, 357] on button "10" at bounding box center [497, 359] width 53 height 21
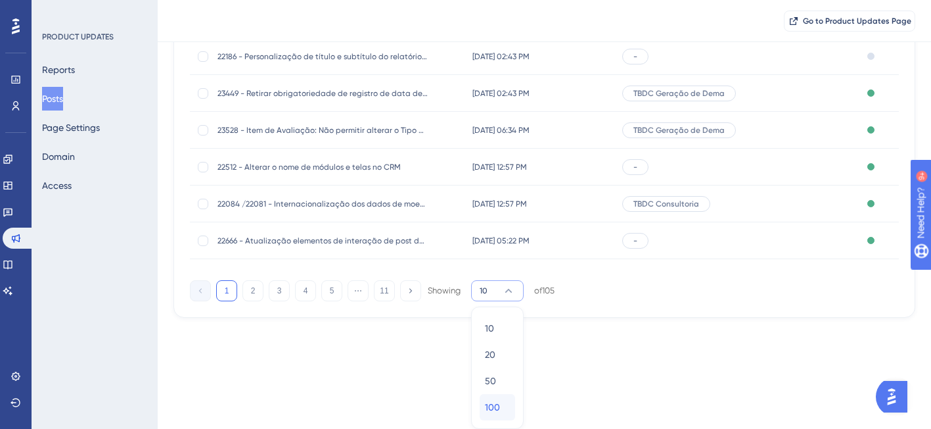
click at [502, 408] on div "100 100" at bounding box center [497, 407] width 25 height 26
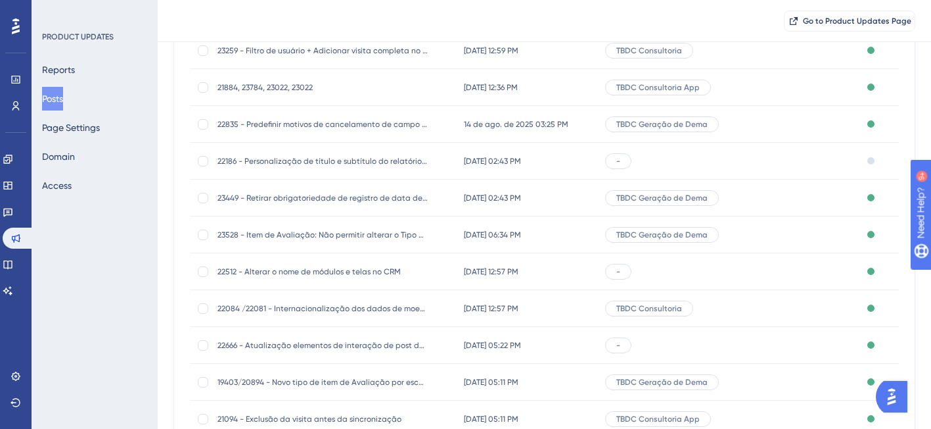
scroll to position [0, 0]
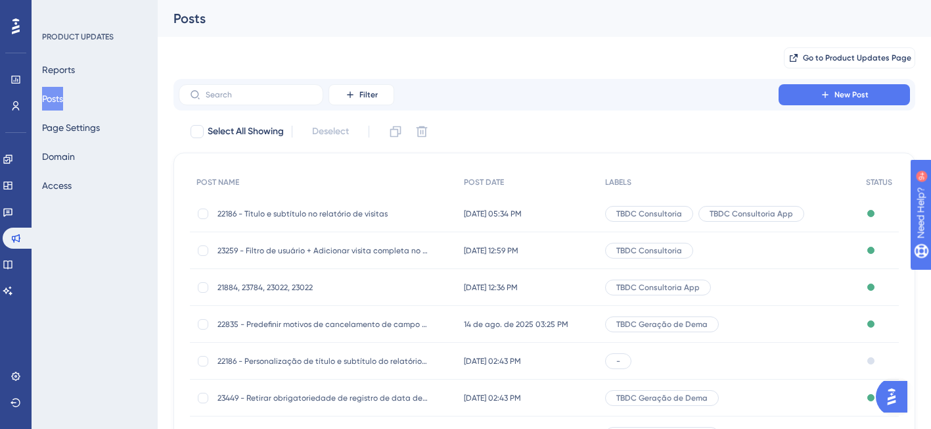
click at [577, 28] on div "Posts" at bounding box center [545, 18] width 774 height 37
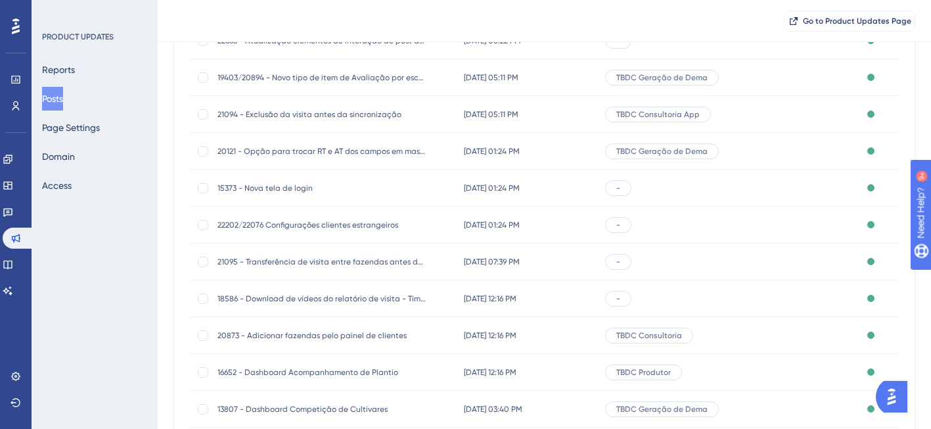
scroll to position [108, 0]
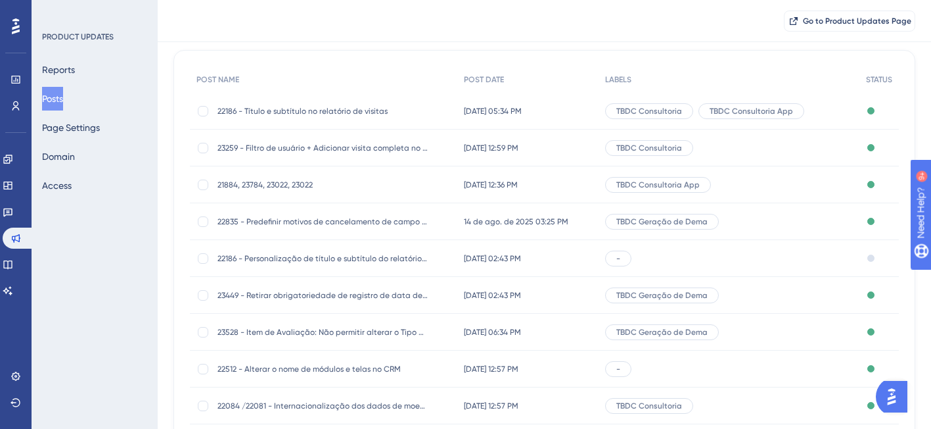
click at [325, 191] on div "21884, 23784, 23022, 23022 21884, 23784, 23022, 23022" at bounding box center [323, 184] width 210 height 37
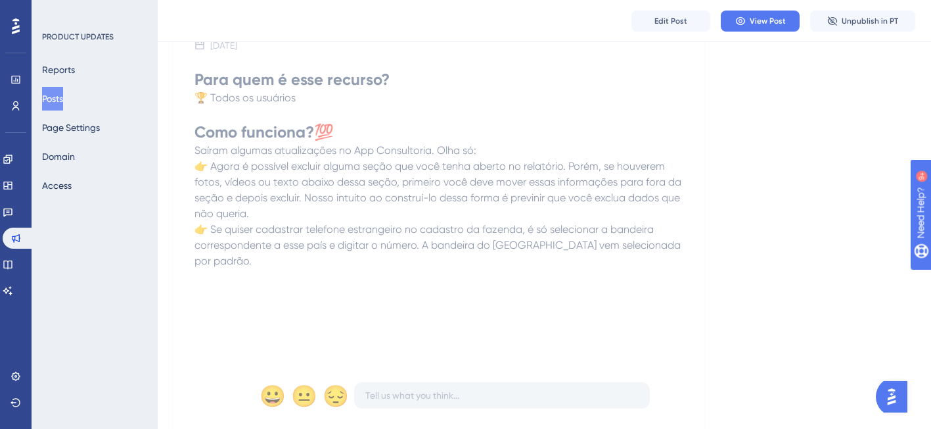
scroll to position [223, 0]
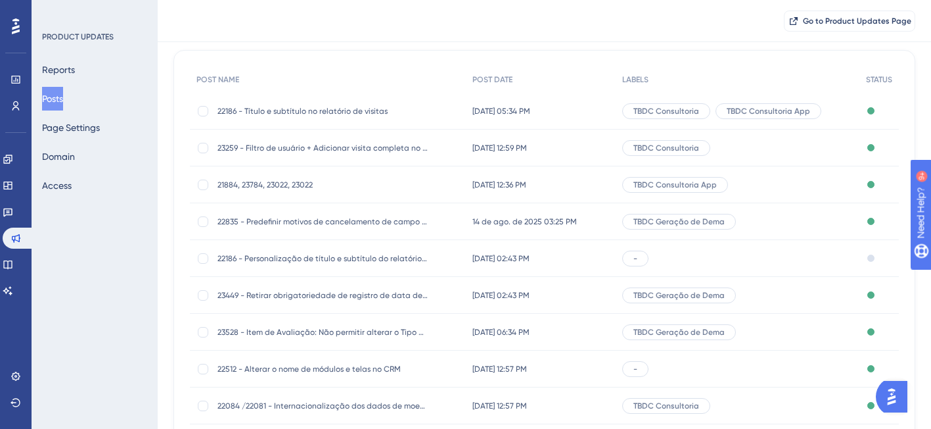
scroll to position [241, 0]
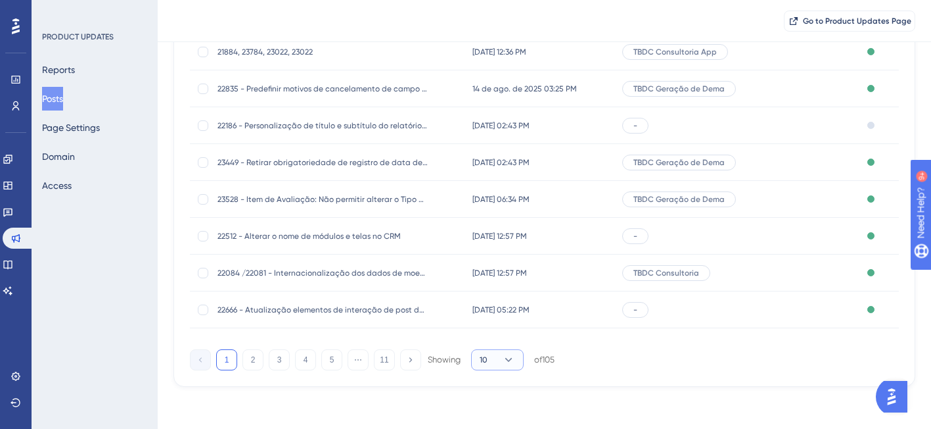
click at [496, 362] on button "10" at bounding box center [497, 359] width 53 height 21
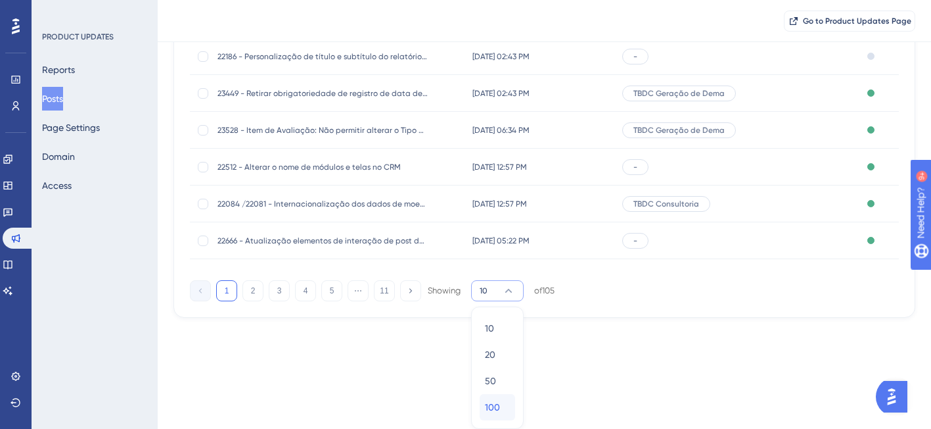
click at [505, 404] on div "100 100" at bounding box center [497, 407] width 25 height 26
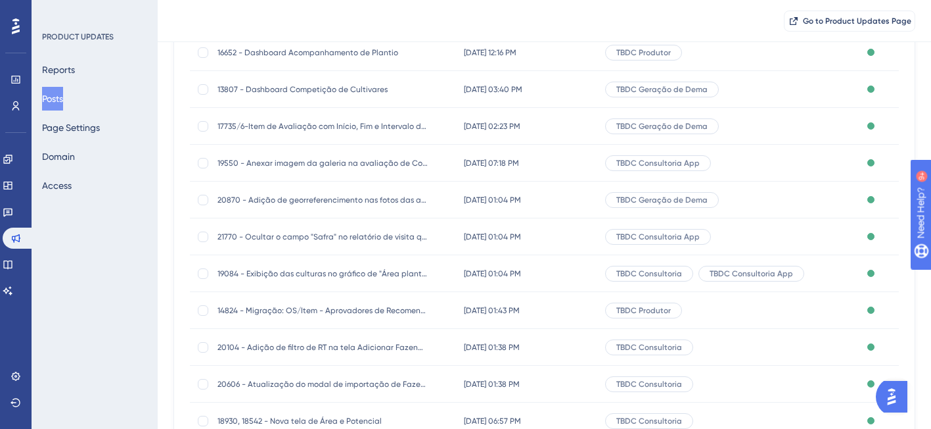
scroll to position [878, 0]
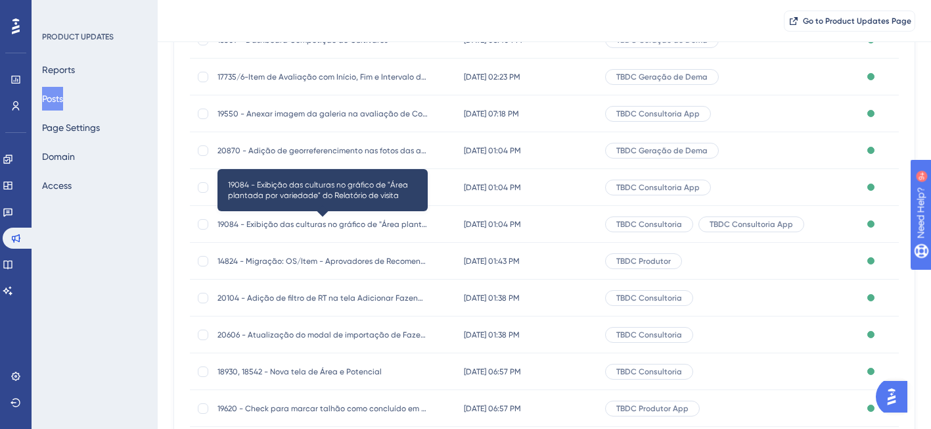
click at [406, 227] on span "19084 - Exibição das culturas no gráfico de "Área plantada por variedade" do Re…" at bounding box center [323, 224] width 210 height 11
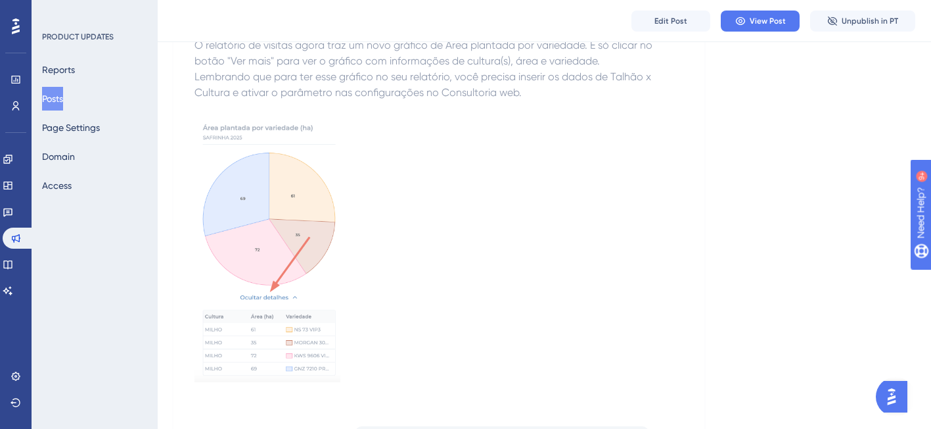
scroll to position [329, 0]
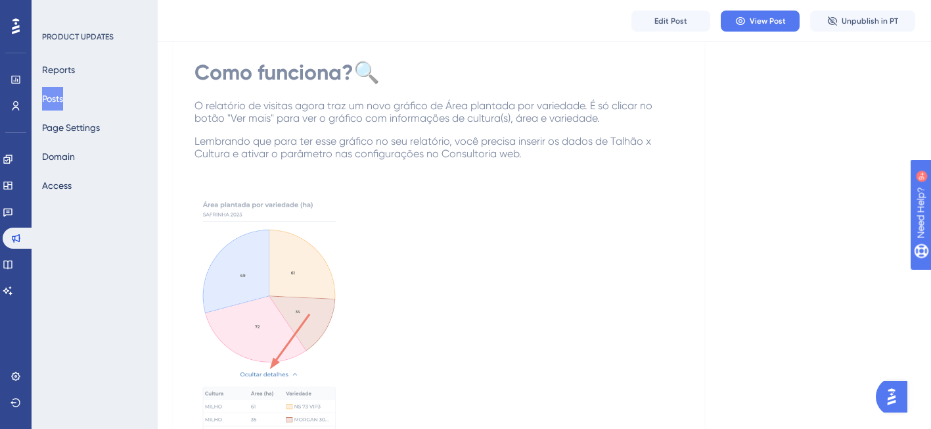
scroll to position [241, 0]
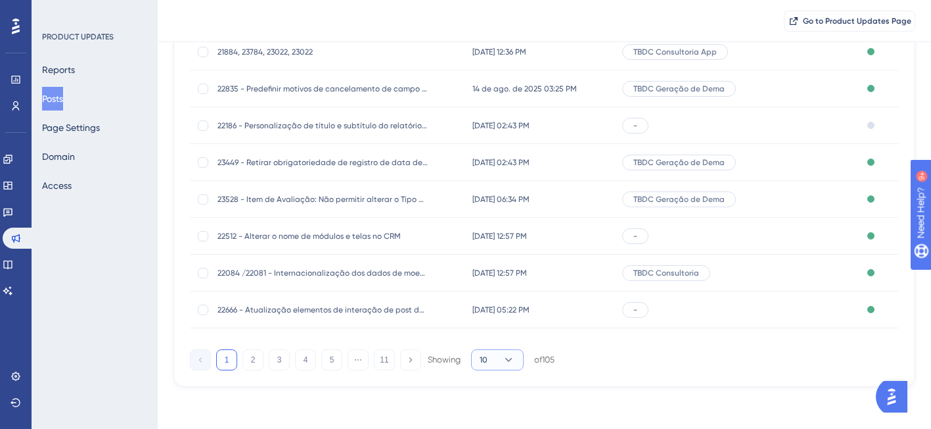
click at [506, 357] on icon at bounding box center [508, 359] width 13 height 13
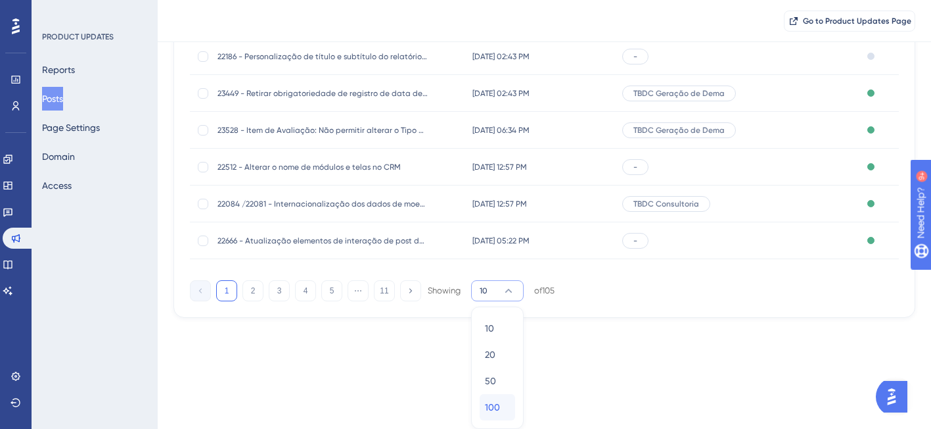
click at [490, 408] on span "100" at bounding box center [492, 407] width 15 height 16
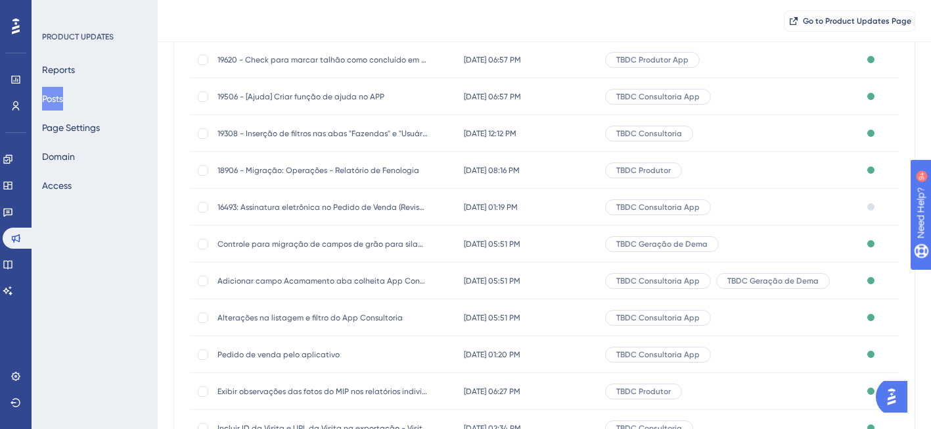
scroll to position [1282, 0]
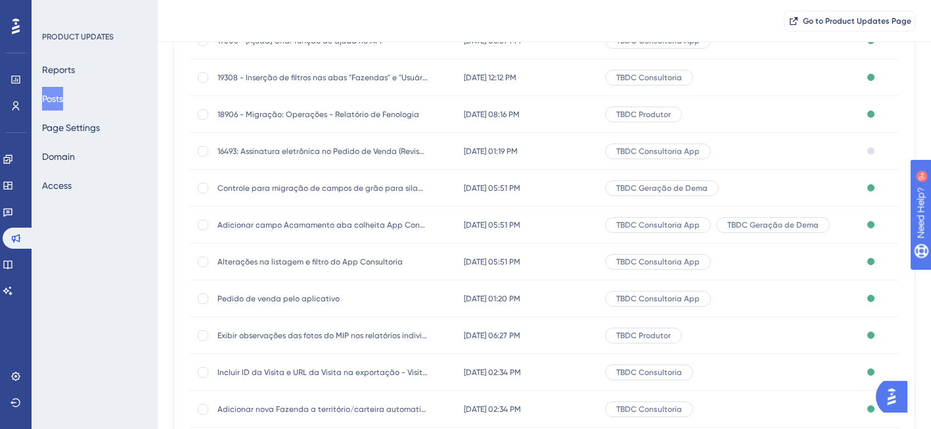
click at [298, 258] on span "Alterações na listagem e filtro do App Consultoria" at bounding box center [323, 261] width 210 height 11
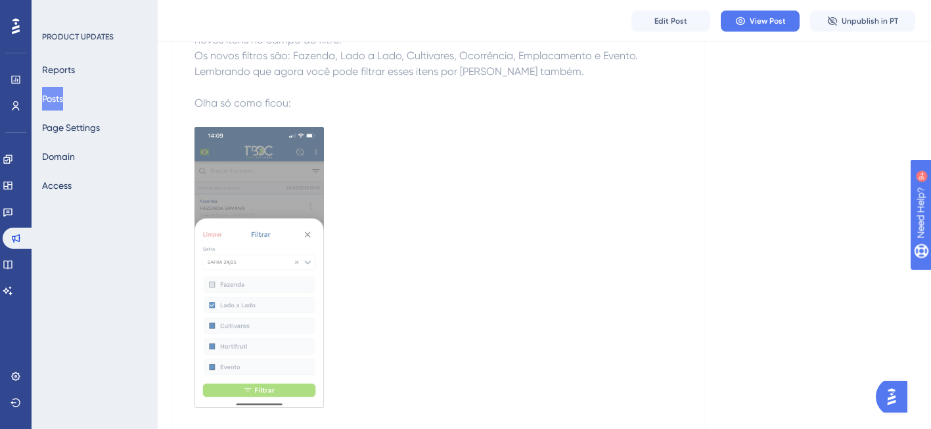
scroll to position [344, 0]
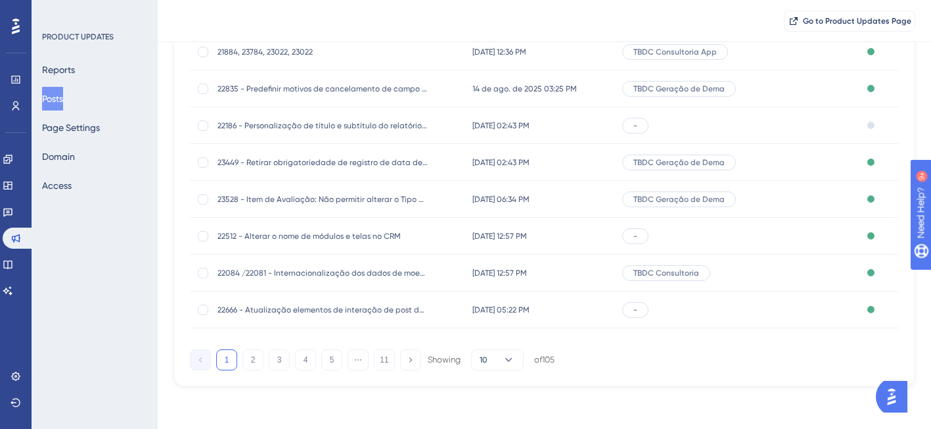
scroll to position [241, 0]
click at [508, 362] on icon at bounding box center [508, 359] width 13 height 13
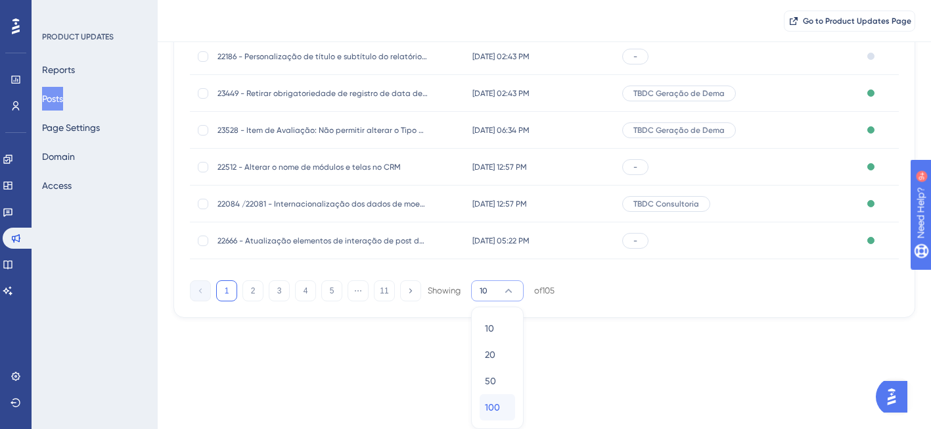
click at [510, 406] on button "100 100" at bounding box center [497, 407] width 35 height 26
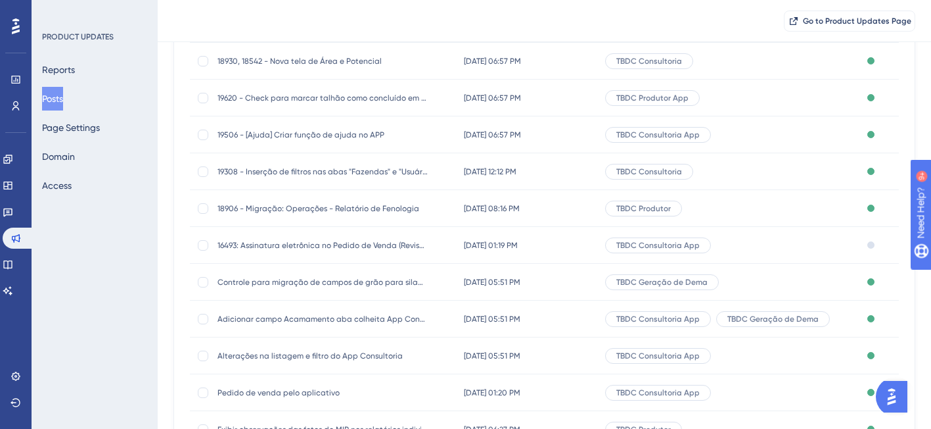
scroll to position [1202, 0]
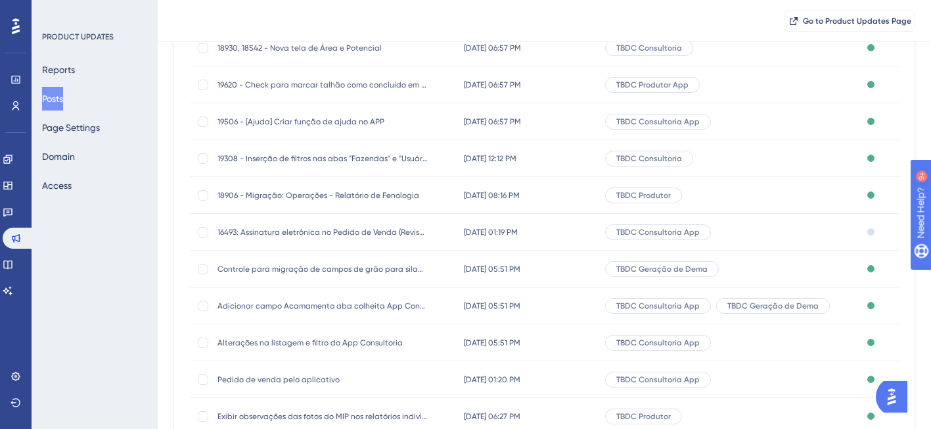
click at [358, 120] on span "19506 - [Ajuda] Criar função de ajuda no APP" at bounding box center [323, 121] width 210 height 11
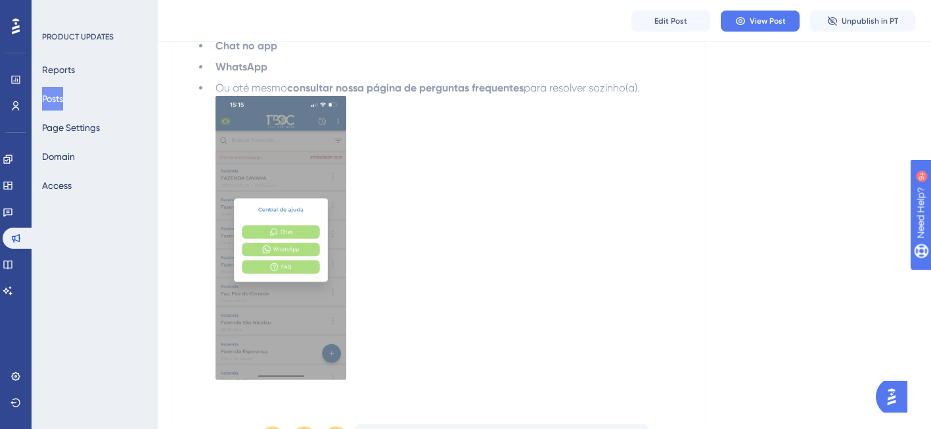
scroll to position [349, 0]
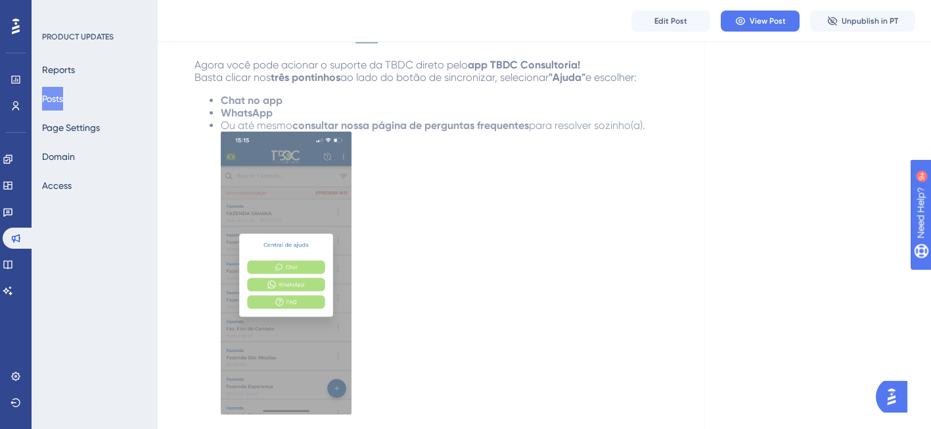
scroll to position [241, 0]
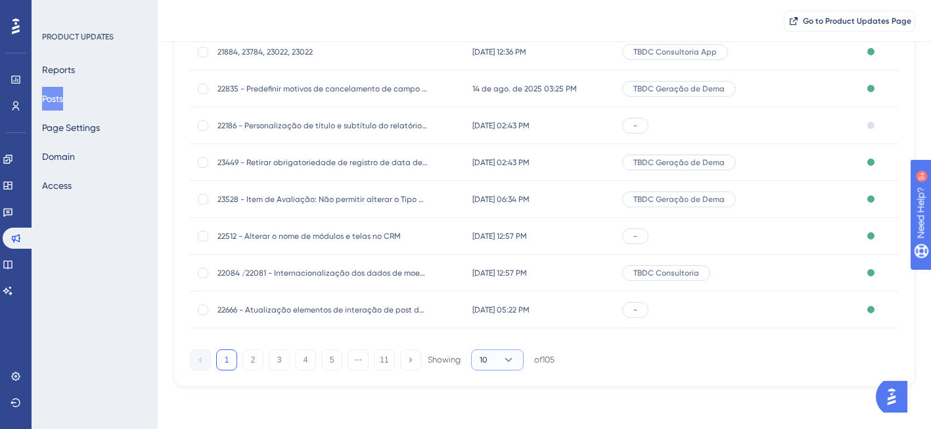
click at [518, 356] on button "10" at bounding box center [497, 359] width 53 height 21
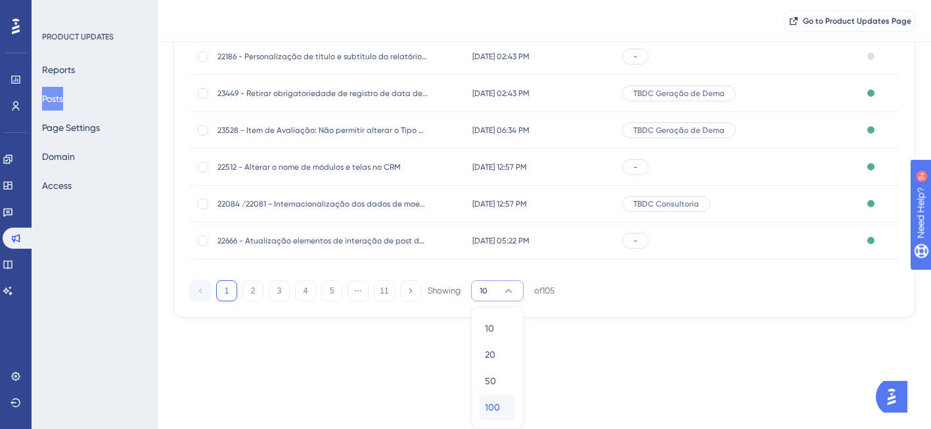
click at [503, 406] on div "100 100" at bounding box center [497, 407] width 25 height 26
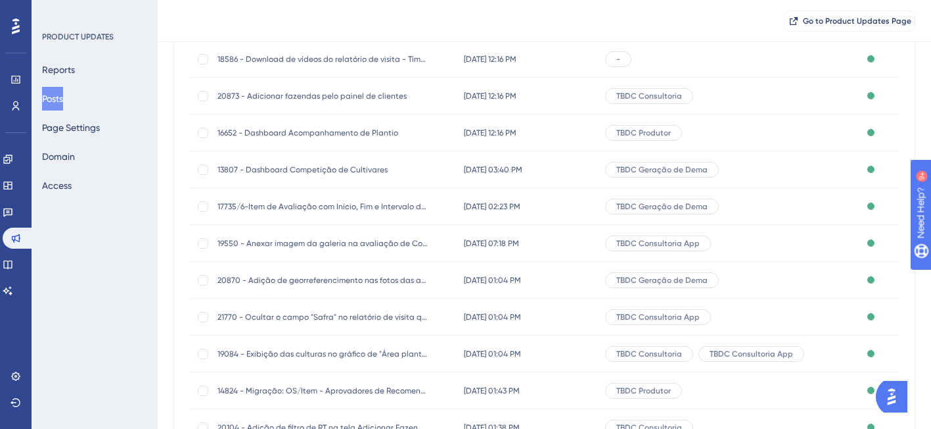
scroll to position [795, 0]
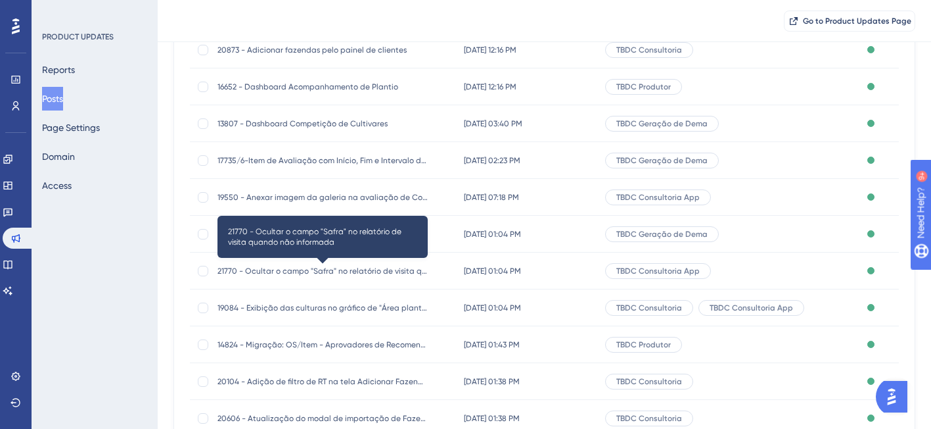
click at [417, 273] on span "21770 - Ocultar o campo "Safra" no relatório de visita quando não informada" at bounding box center [323, 271] width 210 height 11
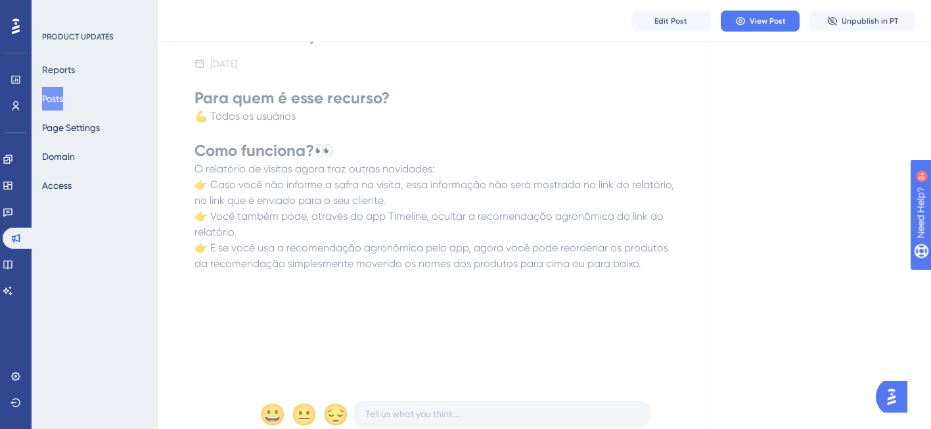
scroll to position [105, 0]
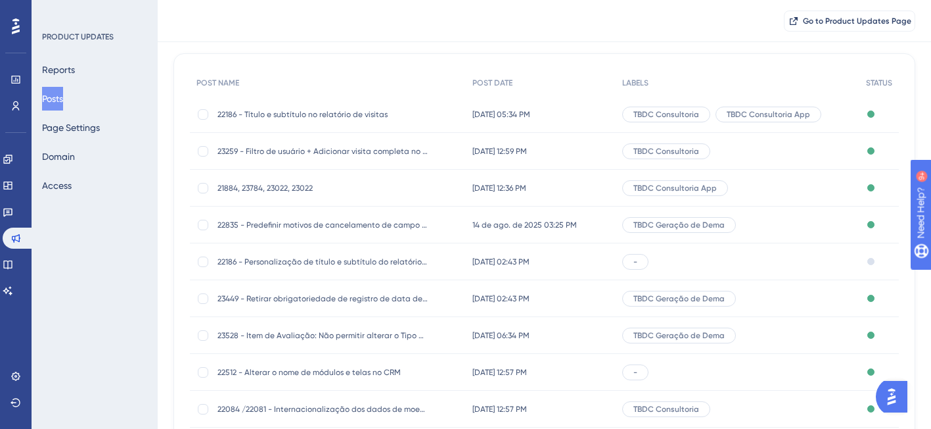
scroll to position [241, 0]
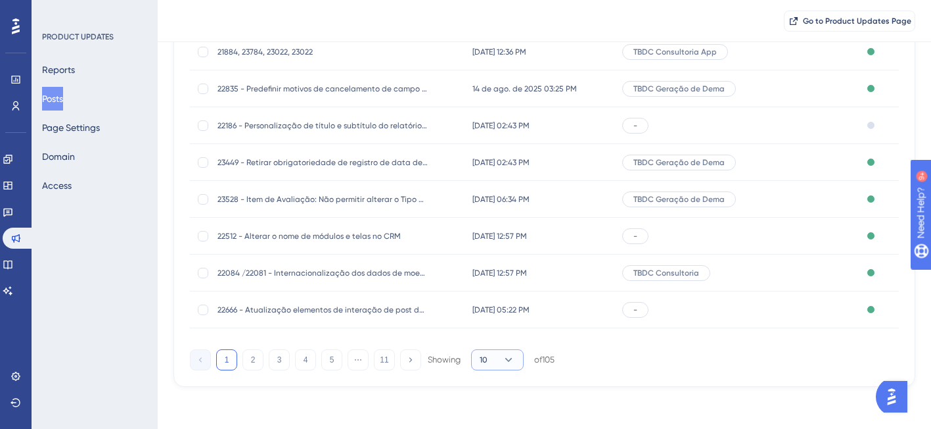
click at [488, 358] on button "10" at bounding box center [497, 359] width 53 height 21
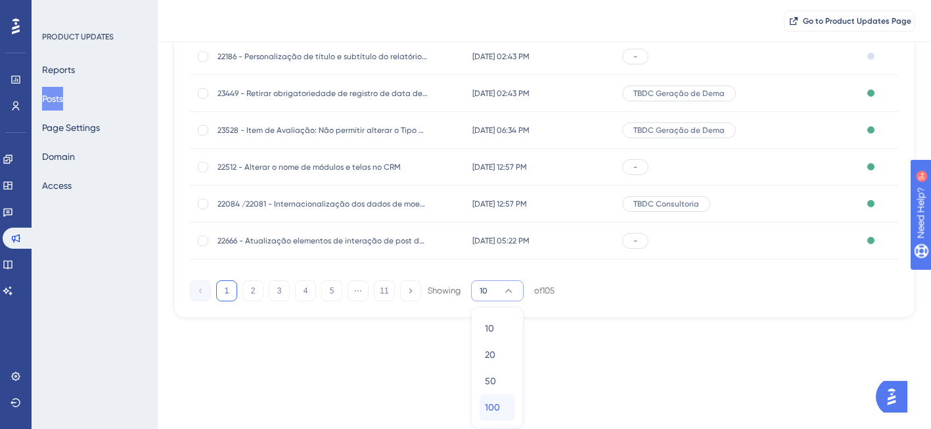
click at [496, 402] on span "100" at bounding box center [492, 407] width 15 height 16
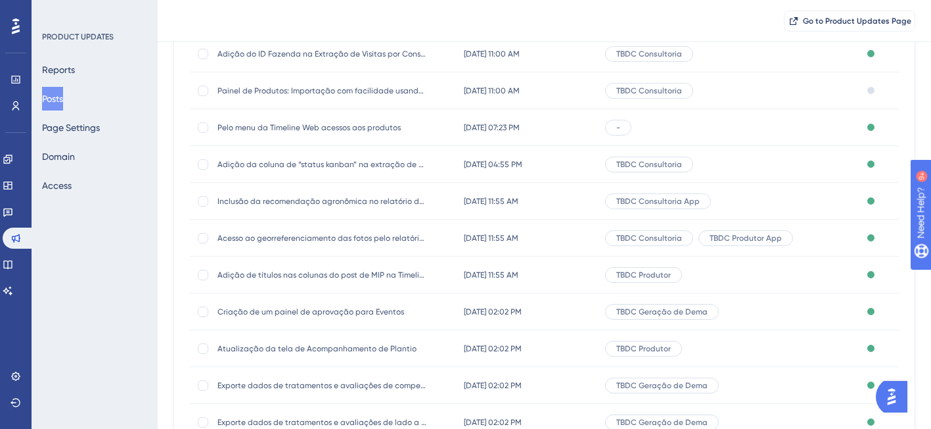
scroll to position [2176, 0]
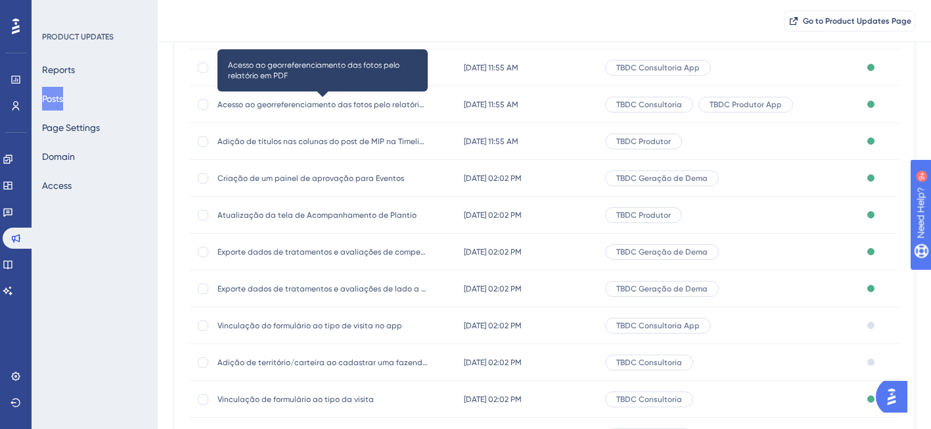
click at [401, 105] on span "Acesso ao georreferenciamento das fotos pelo relatório em PDF" at bounding box center [323, 104] width 210 height 11
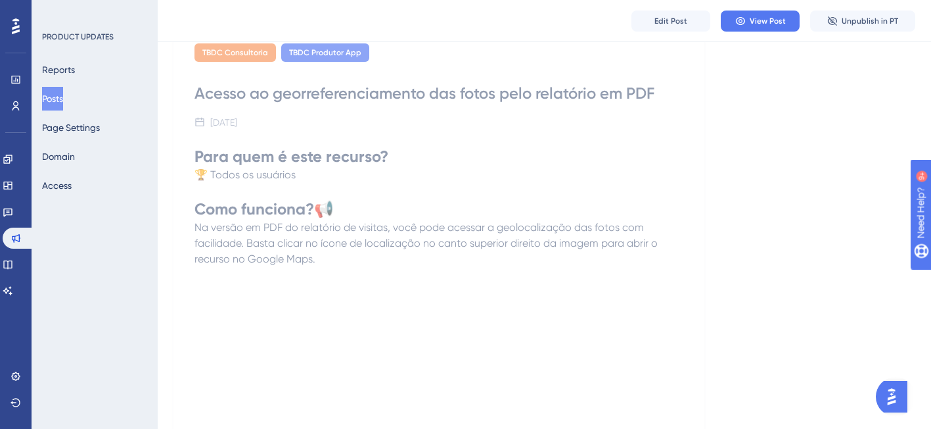
scroll to position [114, 0]
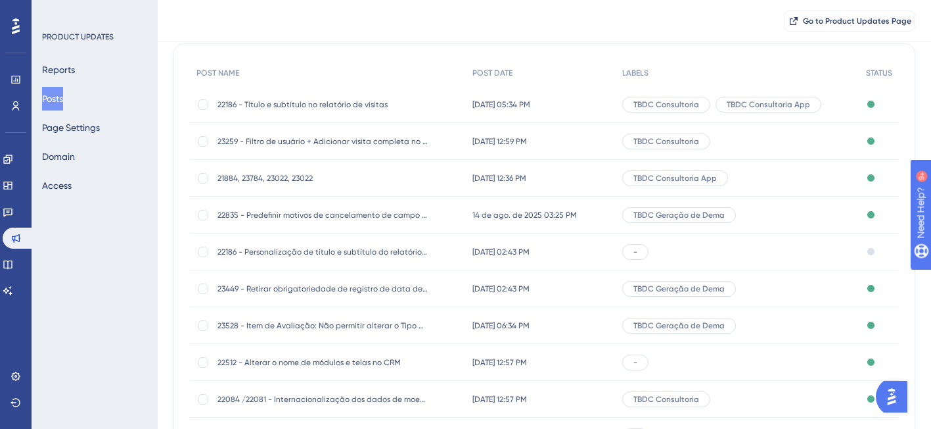
scroll to position [241, 0]
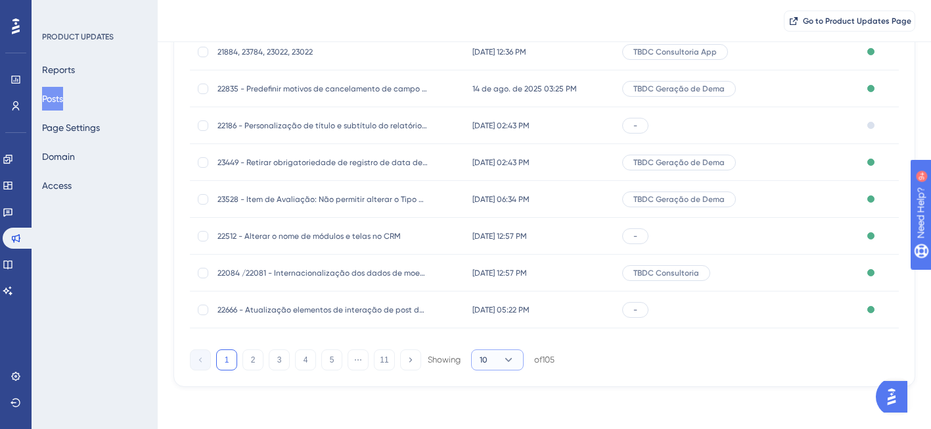
click at [505, 357] on icon at bounding box center [508, 359] width 13 height 13
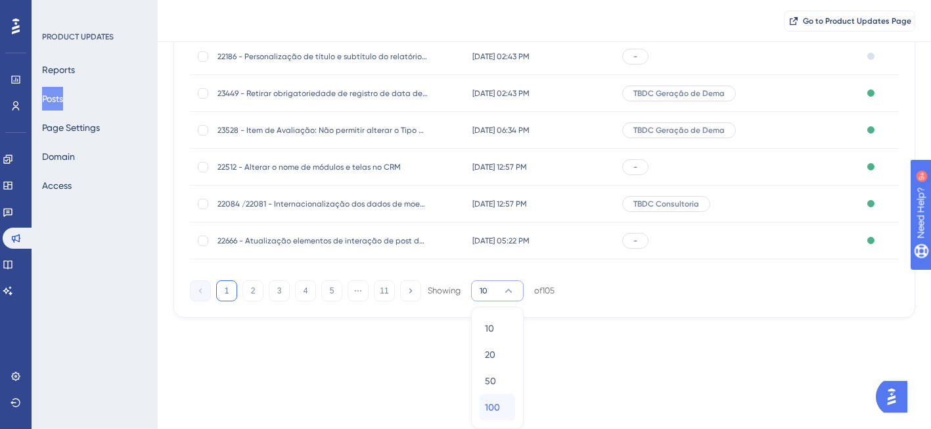
click at [490, 409] on span "100" at bounding box center [492, 407] width 15 height 16
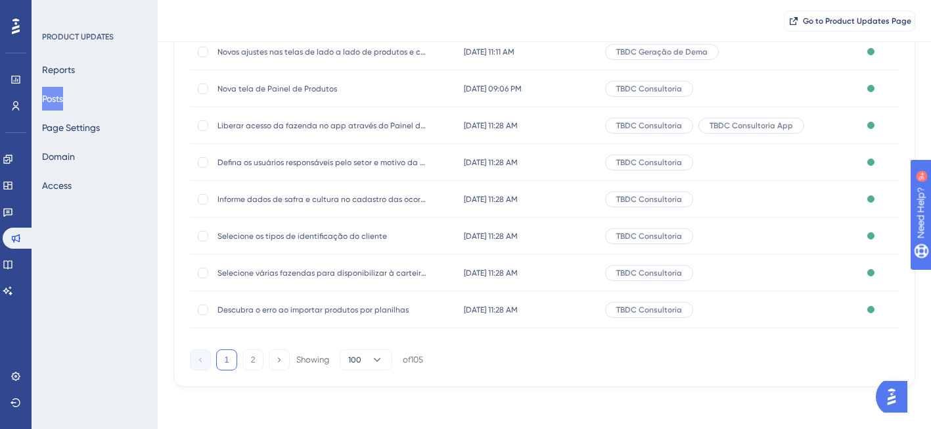
scroll to position [3551, 0]
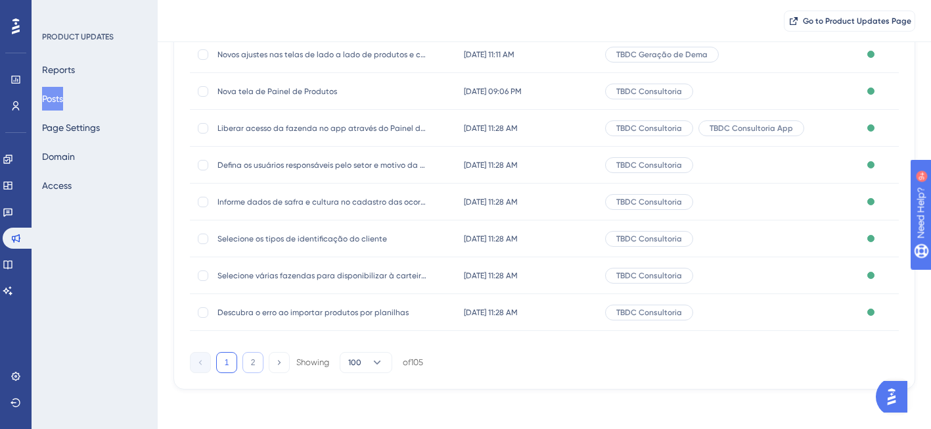
click at [253, 358] on button "2" at bounding box center [253, 362] width 21 height 21
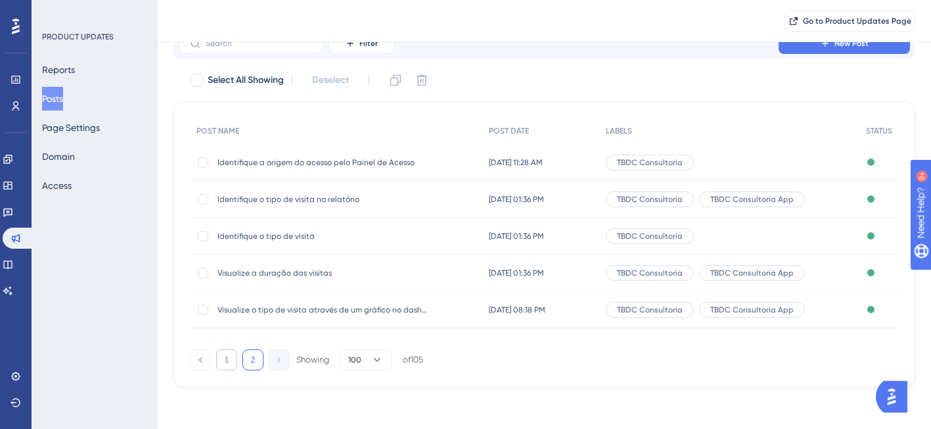
click at [222, 362] on button "1" at bounding box center [226, 359] width 21 height 21
